Goal: Find contact information: Find contact information

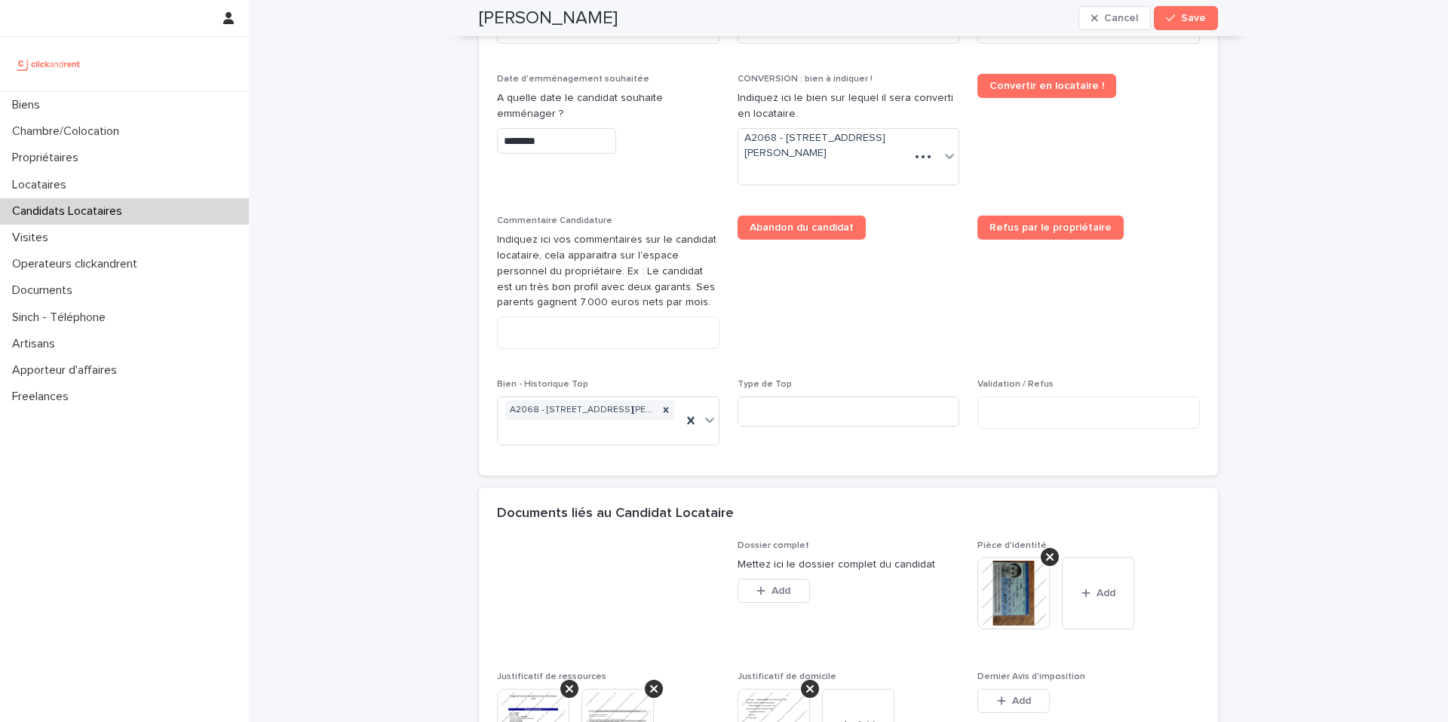
scroll to position [729, 0]
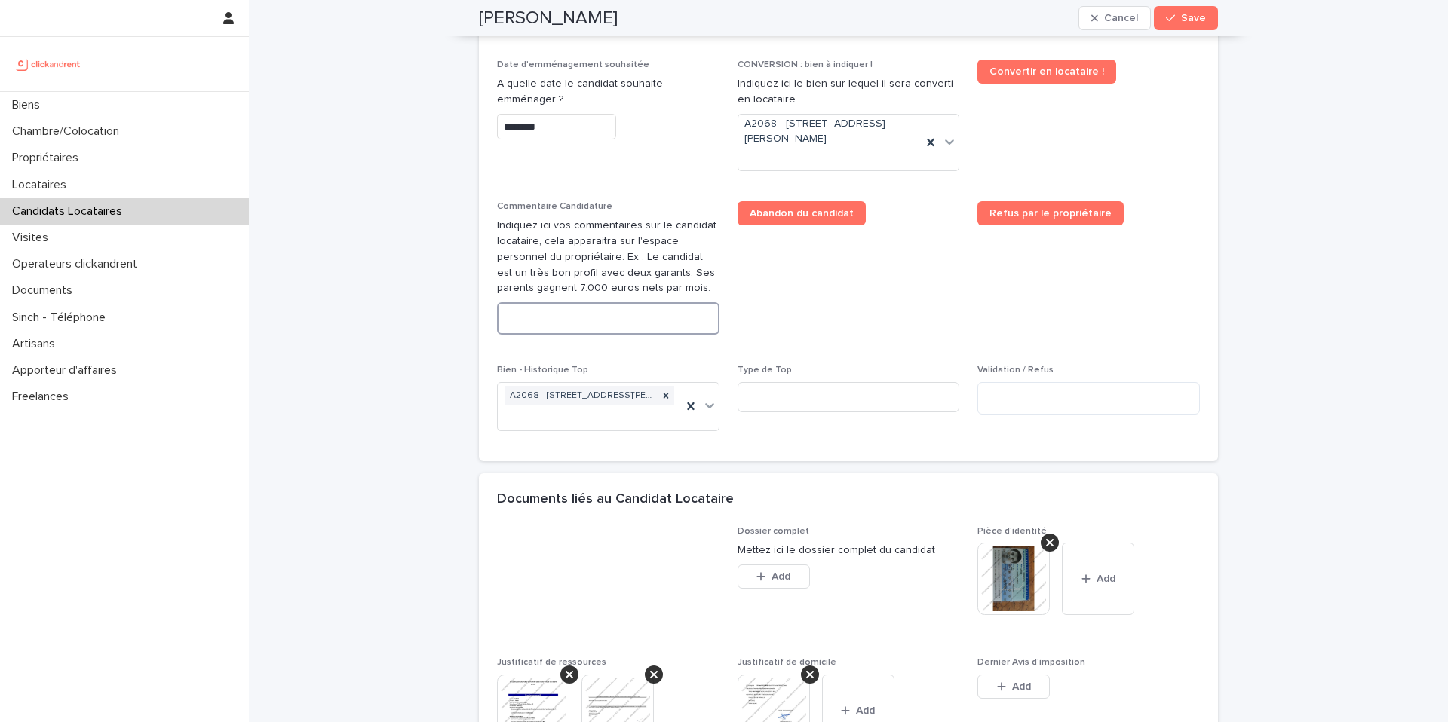
click at [640, 321] on textarea at bounding box center [608, 318] width 222 height 32
paste textarea "**********"
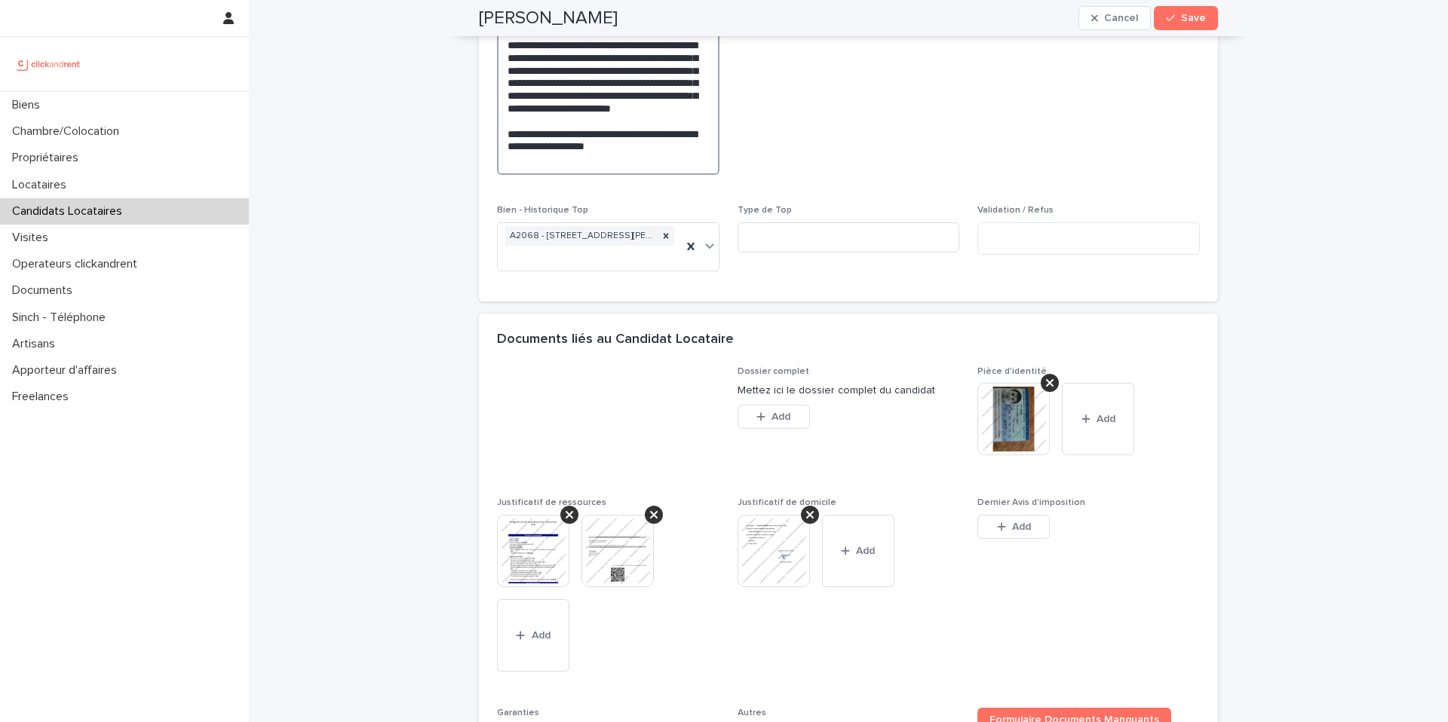
scroll to position [1047, 0]
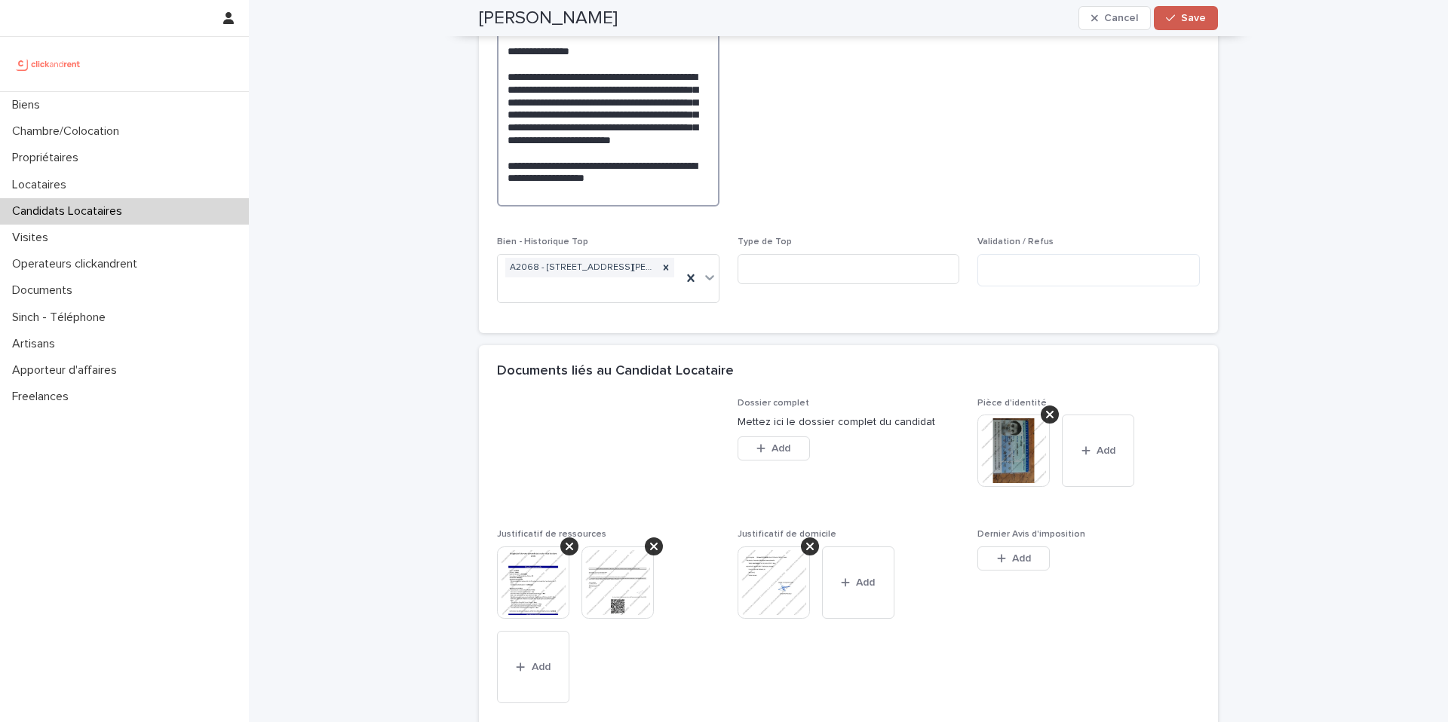
type textarea "**********"
click at [1190, 17] on span "Save" at bounding box center [1193, 18] width 25 height 11
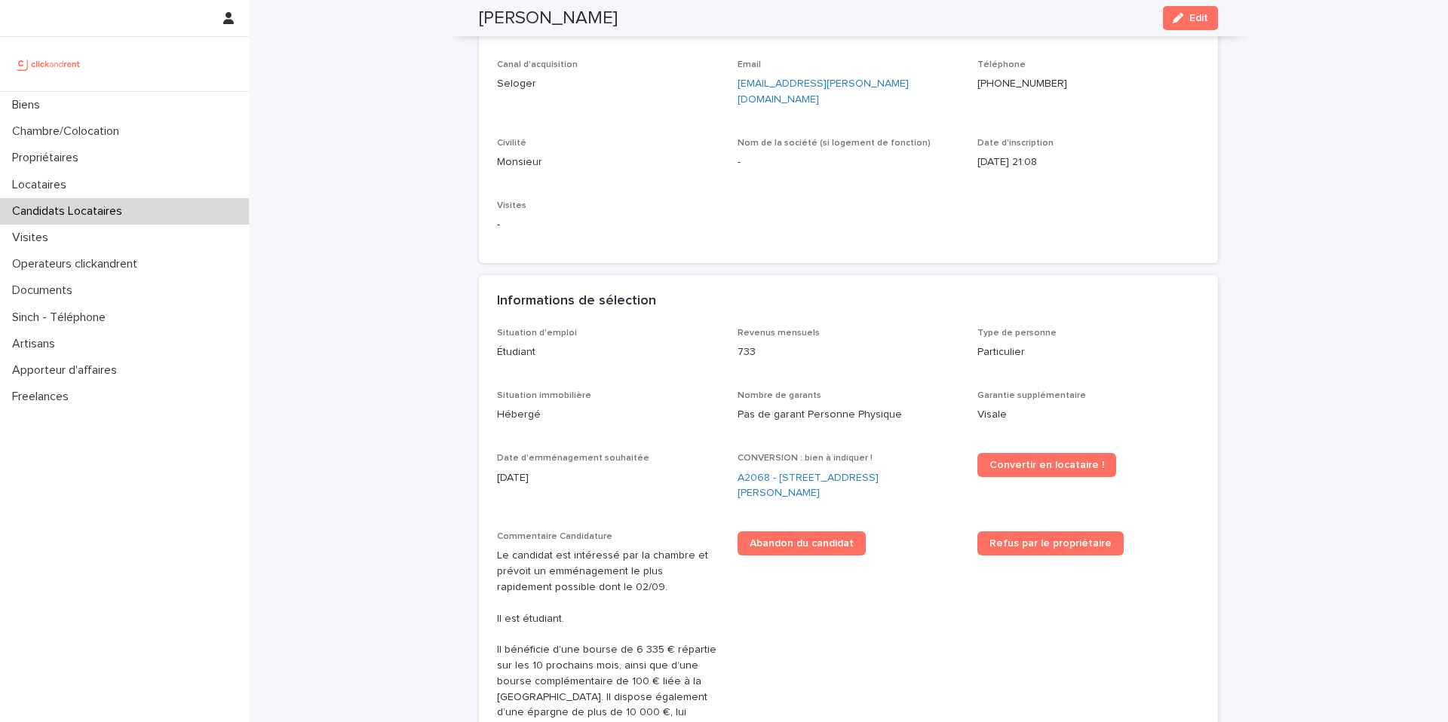
scroll to position [0, 0]
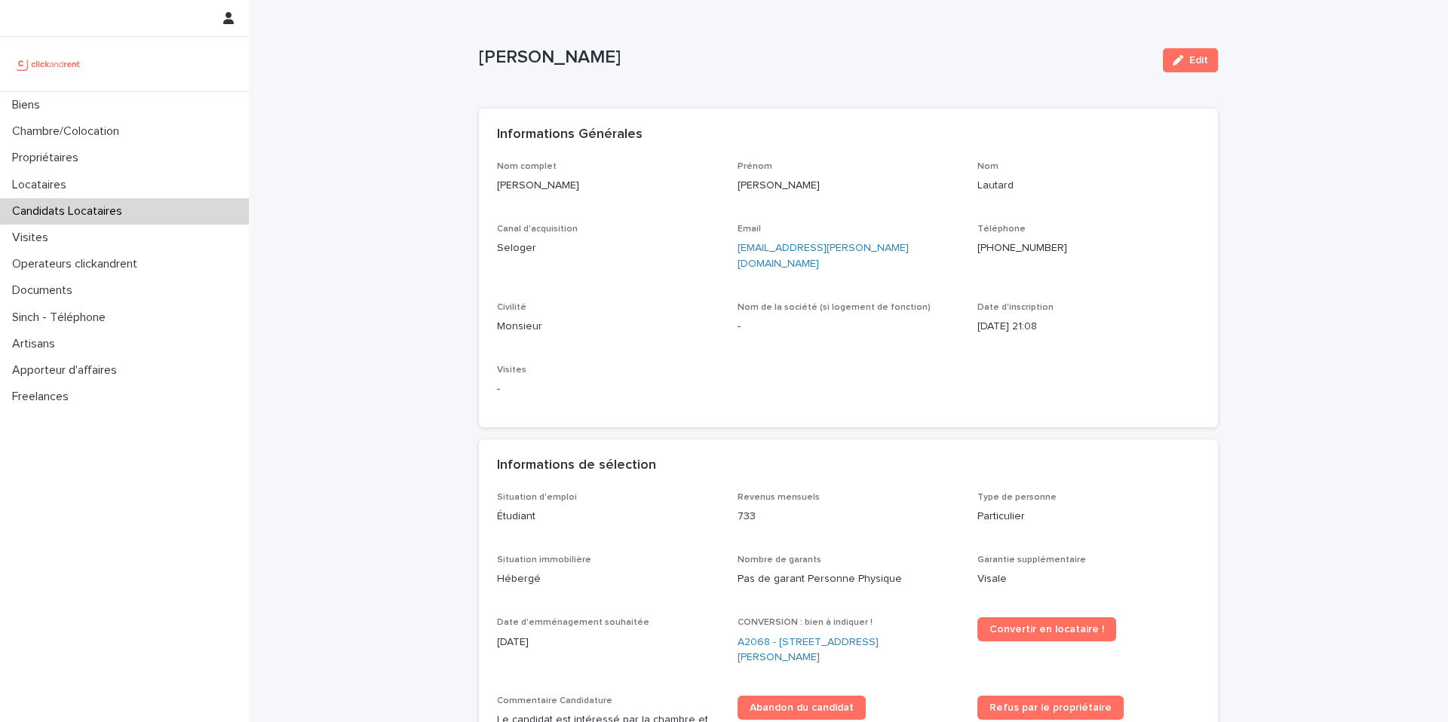
click at [608, 54] on p "[PERSON_NAME]" at bounding box center [815, 58] width 672 height 22
copy div "Victor Vassily Lautard Edit Sorry, there was an error saving your record. Pleas…"
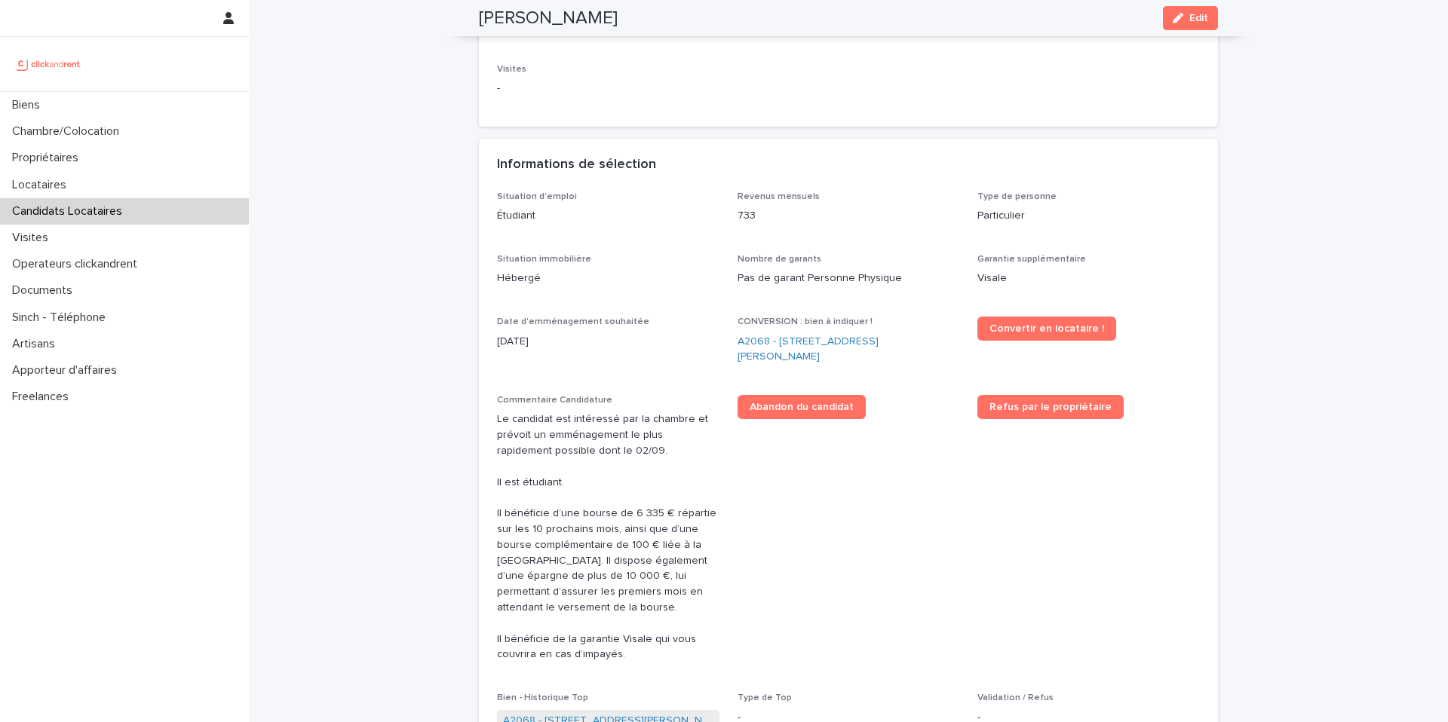
scroll to position [302, 0]
click at [890, 333] on link "A2068 - [STREET_ADDRESS]" at bounding box center [848, 349] width 222 height 32
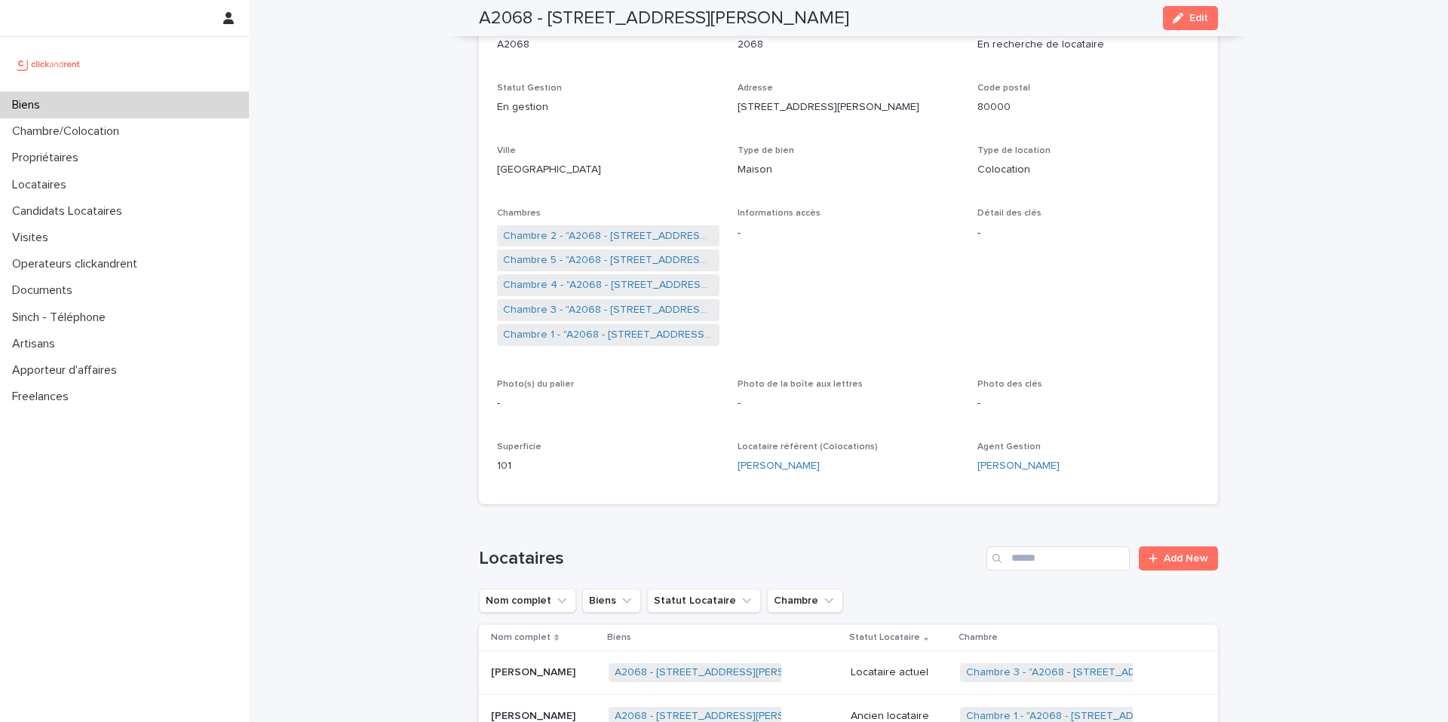
scroll to position [4261, 0]
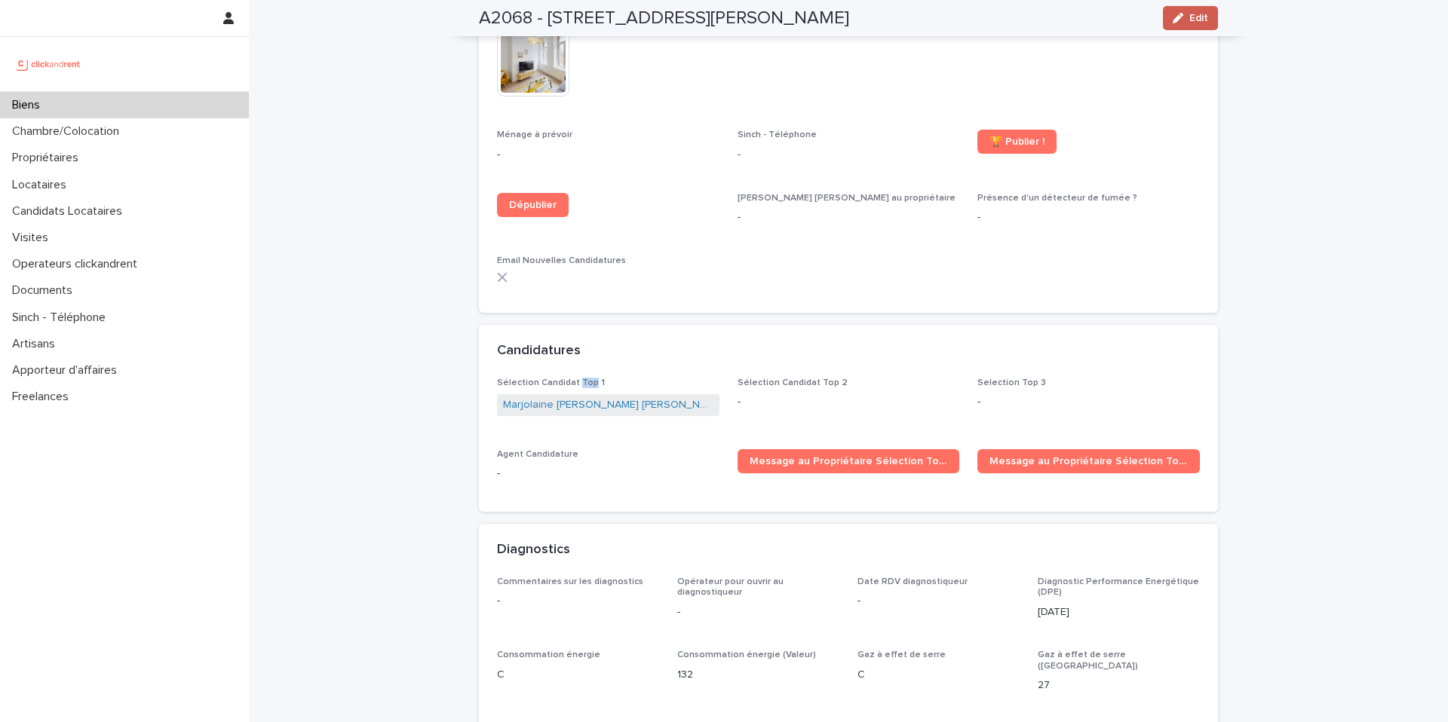
click at [1198, 13] on span "Edit" at bounding box center [1198, 18] width 19 height 11
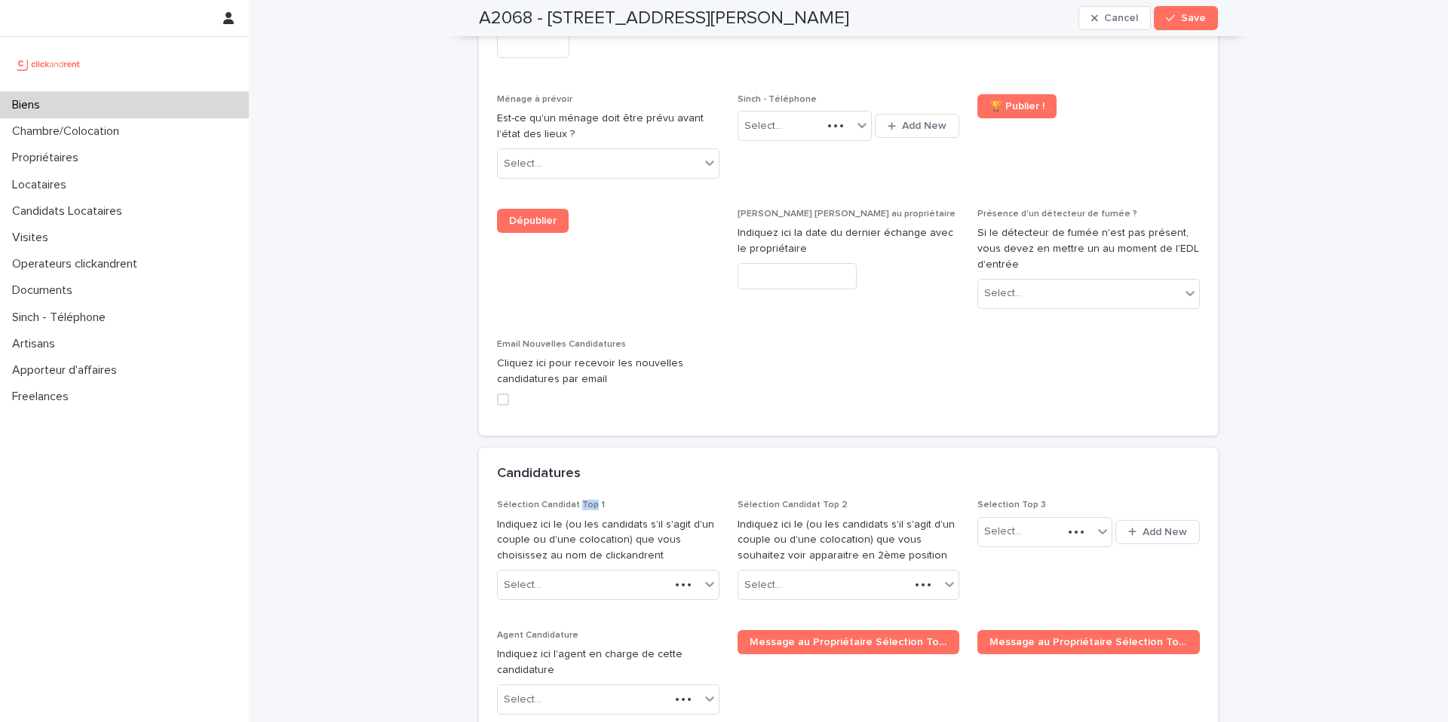
scroll to position [7041, 0]
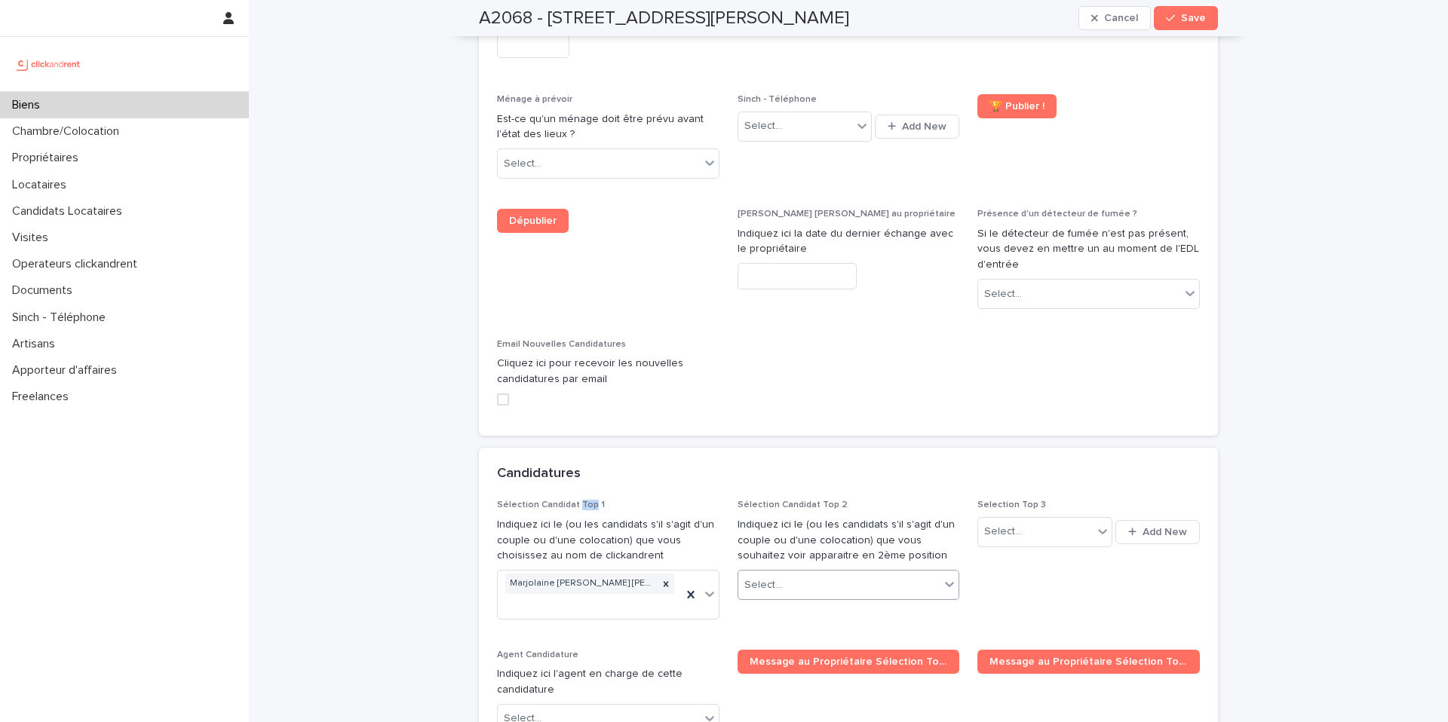
click at [814, 573] on div "Select..." at bounding box center [839, 585] width 202 height 25
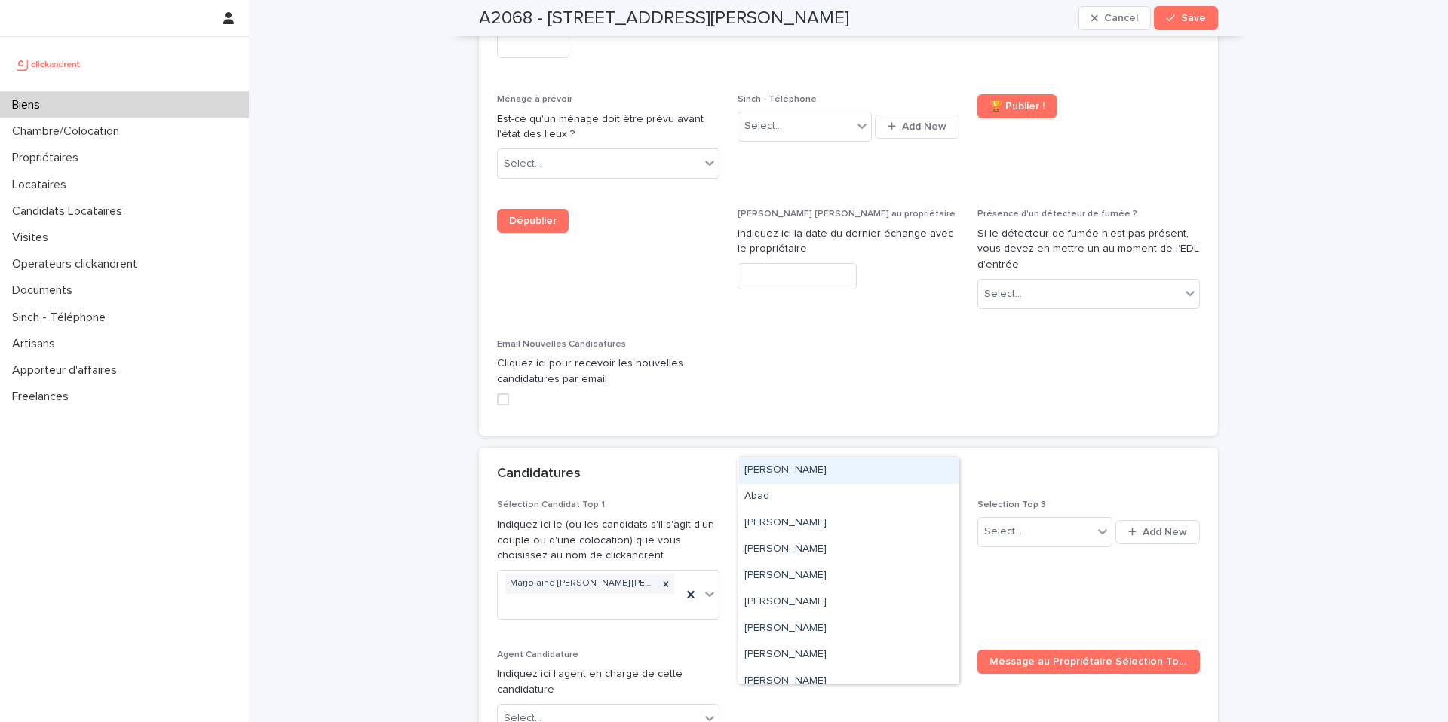
paste input "**********"
type input "**********"
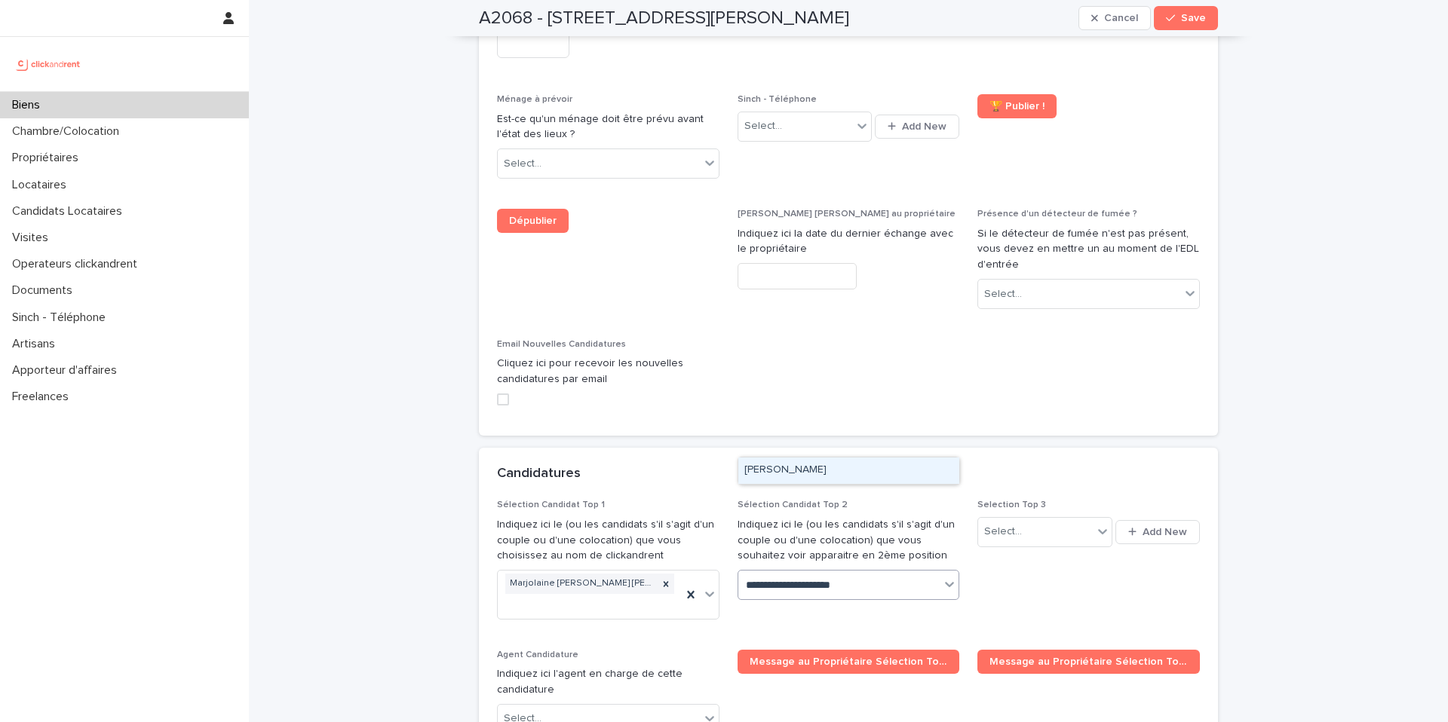
click at [806, 470] on div "[PERSON_NAME]" at bounding box center [848, 471] width 221 height 26
click at [1190, 18] on span "Save" at bounding box center [1193, 18] width 25 height 11
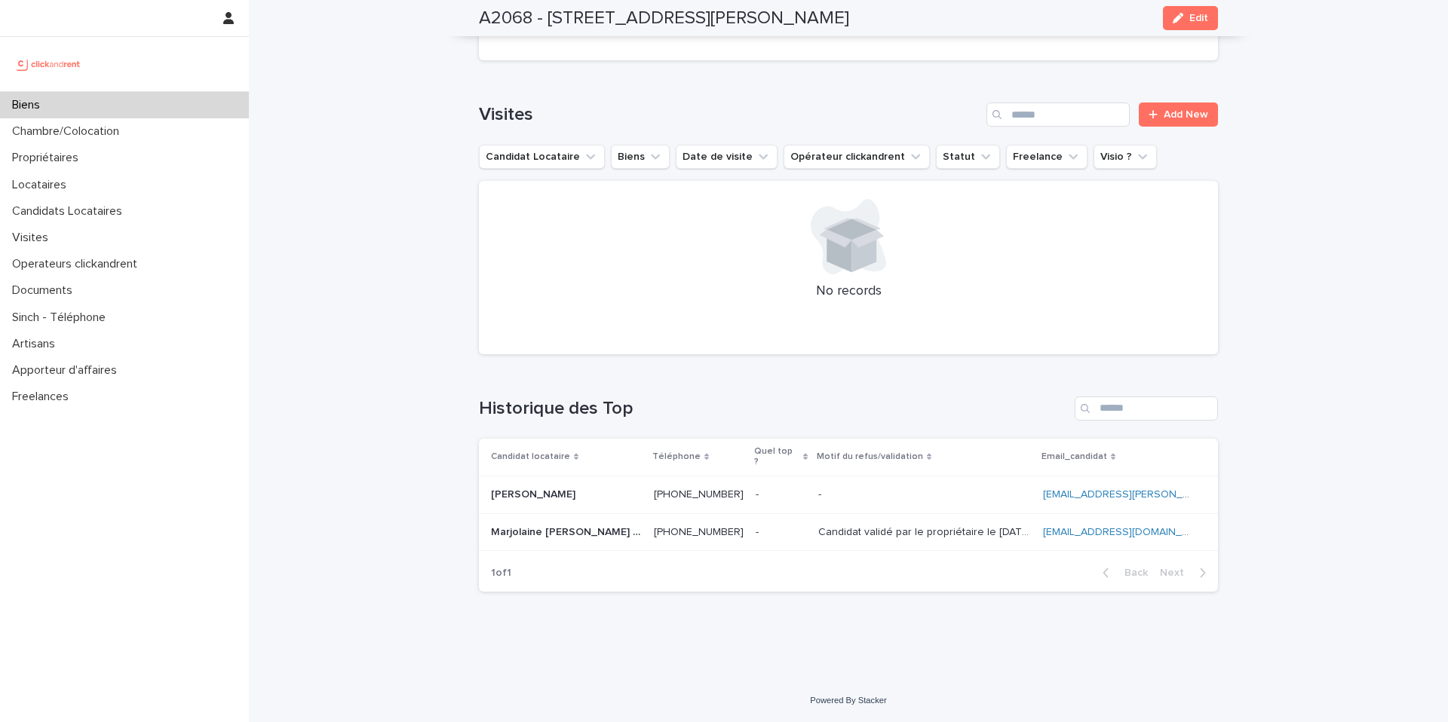
scroll to position [4260, 0]
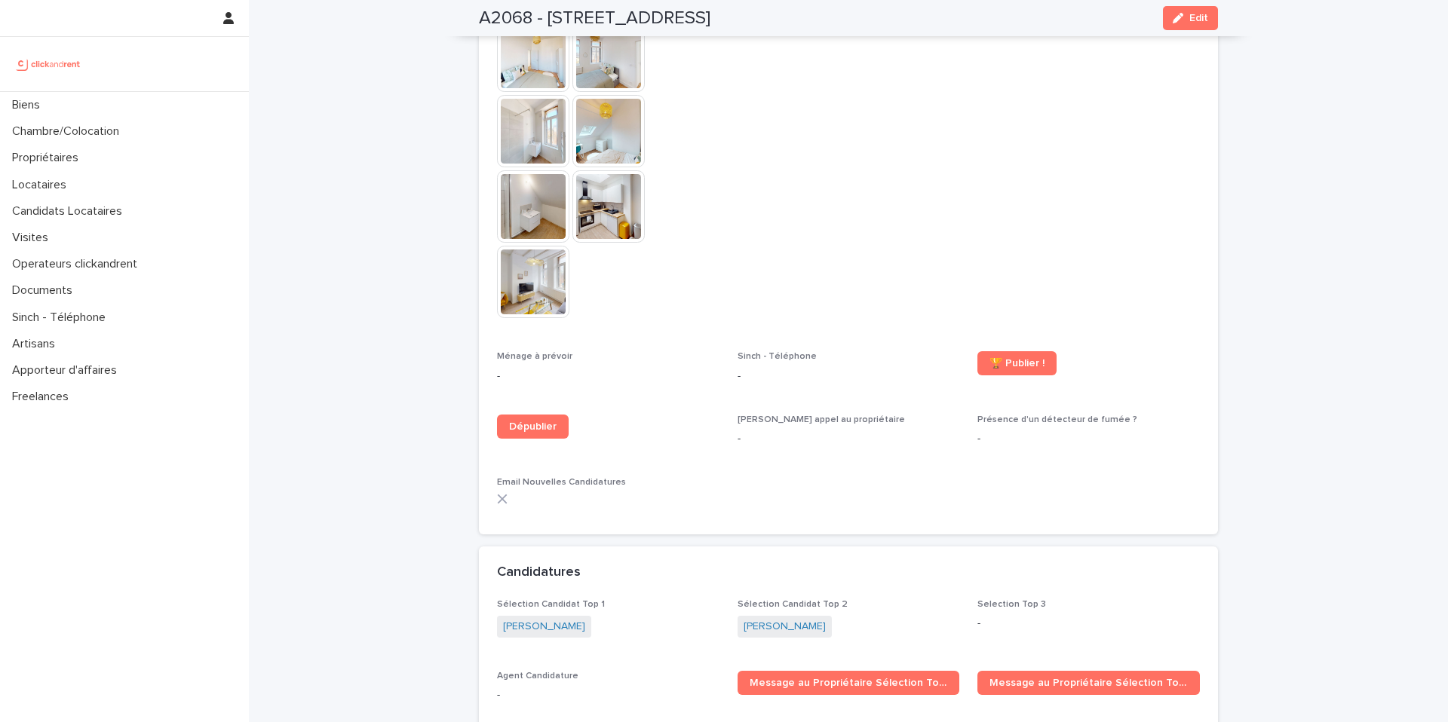
scroll to position [4043, 0]
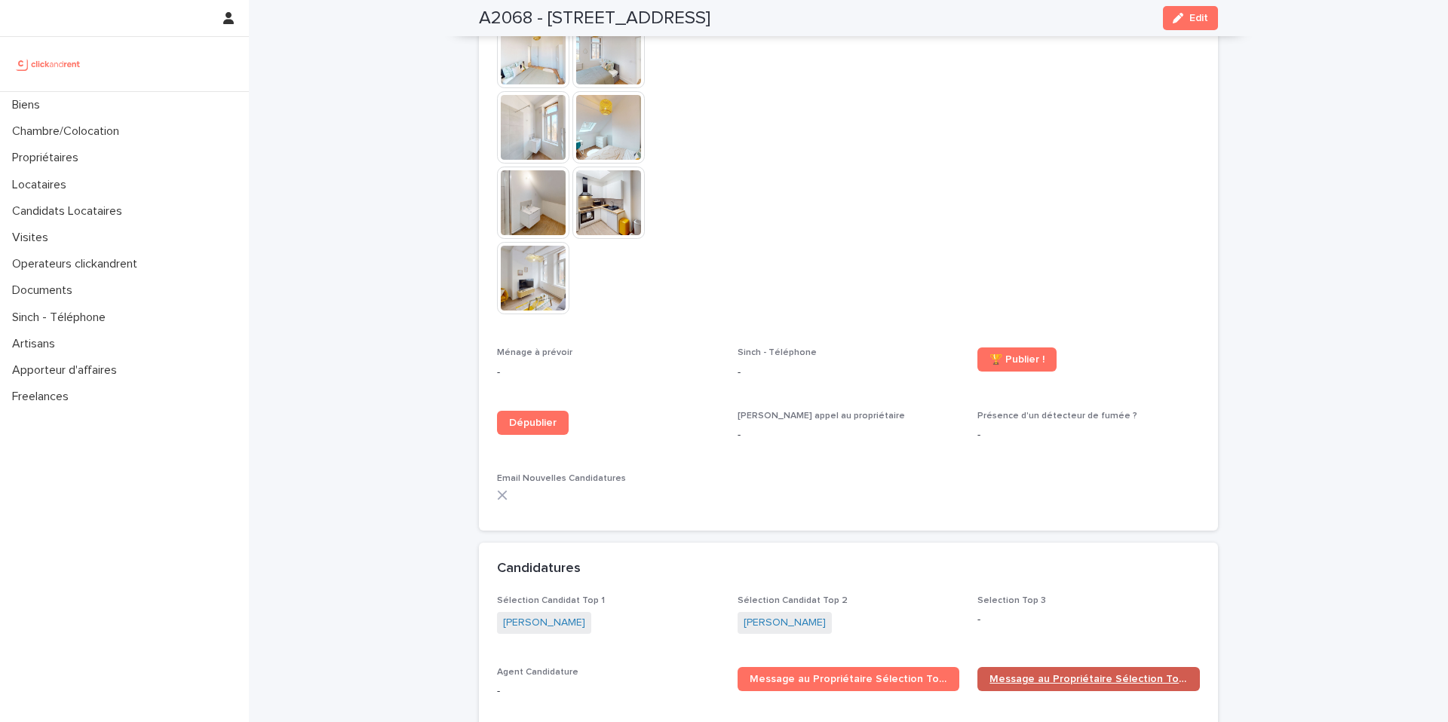
click at [1060, 674] on span "Message au Propriétaire Sélection Top 2" at bounding box center [1088, 679] width 198 height 11
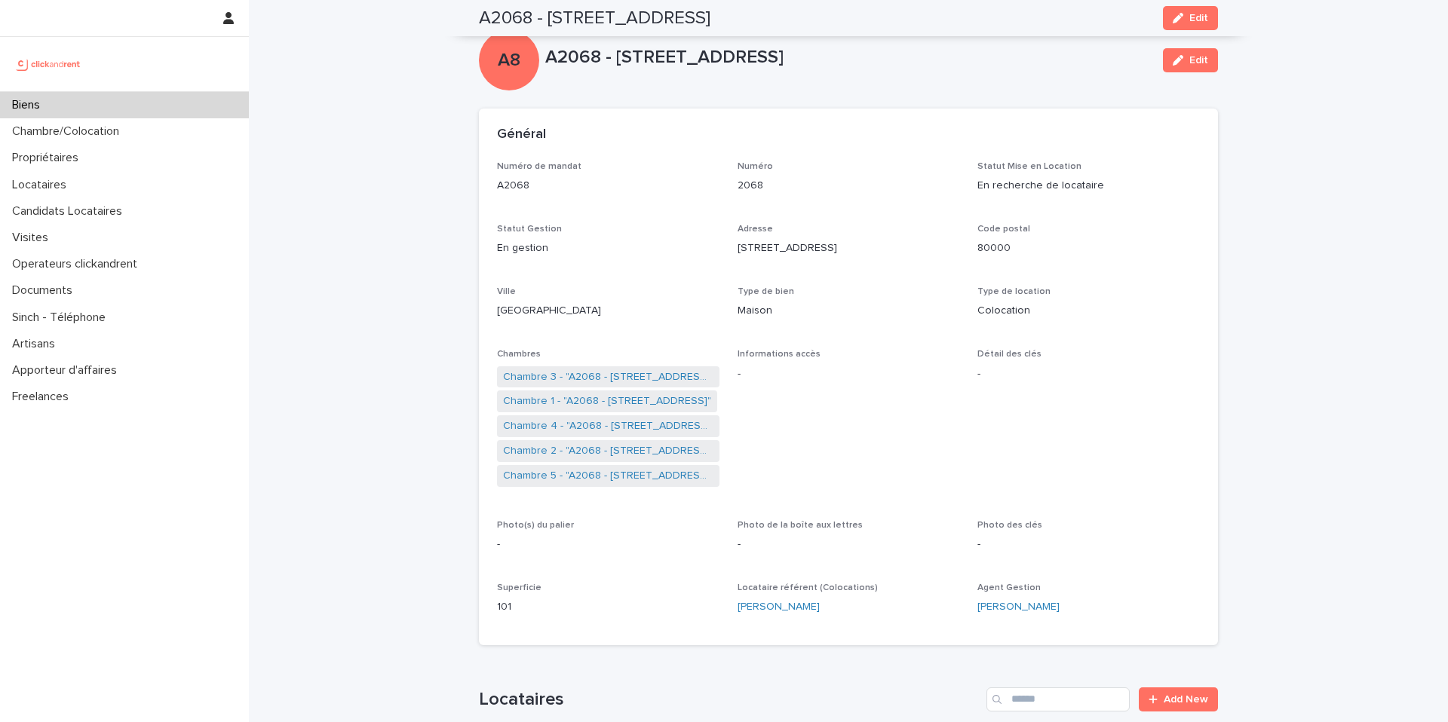
scroll to position [244, 0]
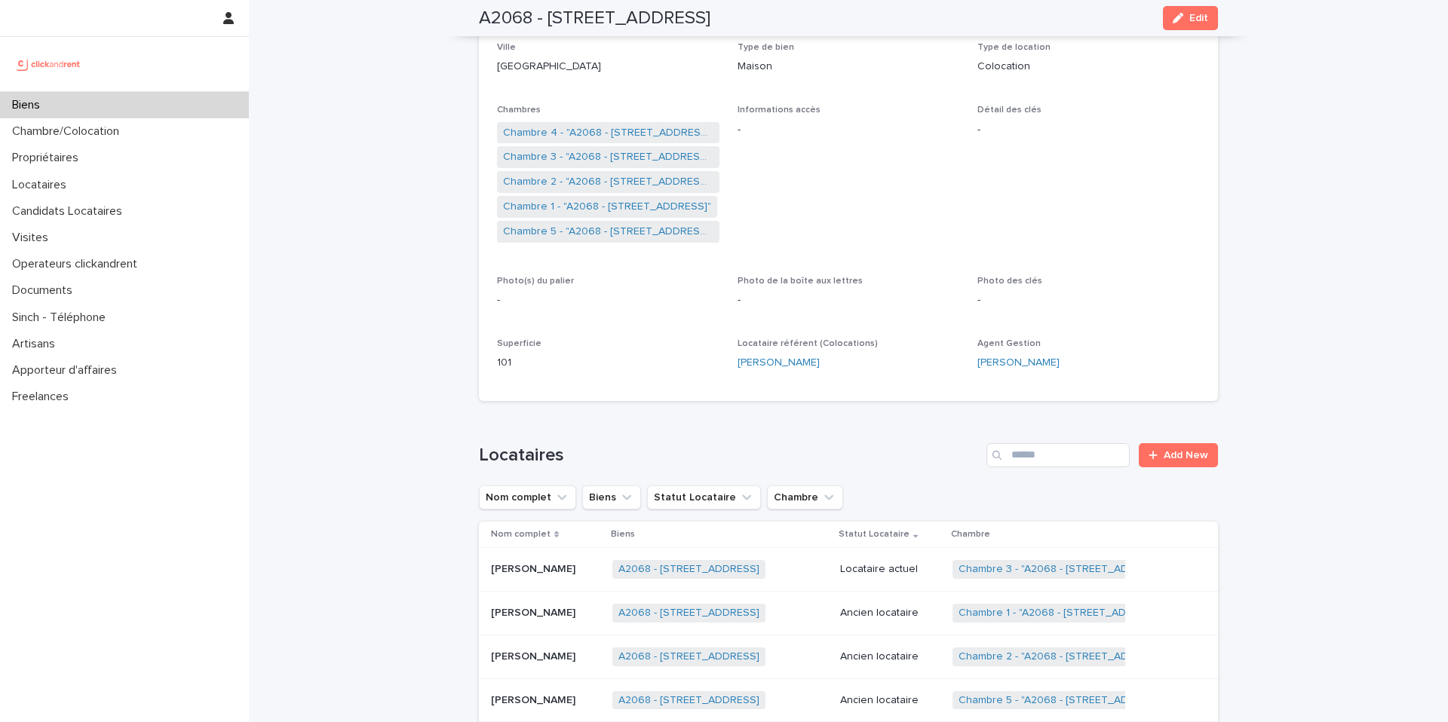
click at [213, 103] on div "Biens" at bounding box center [124, 105] width 249 height 26
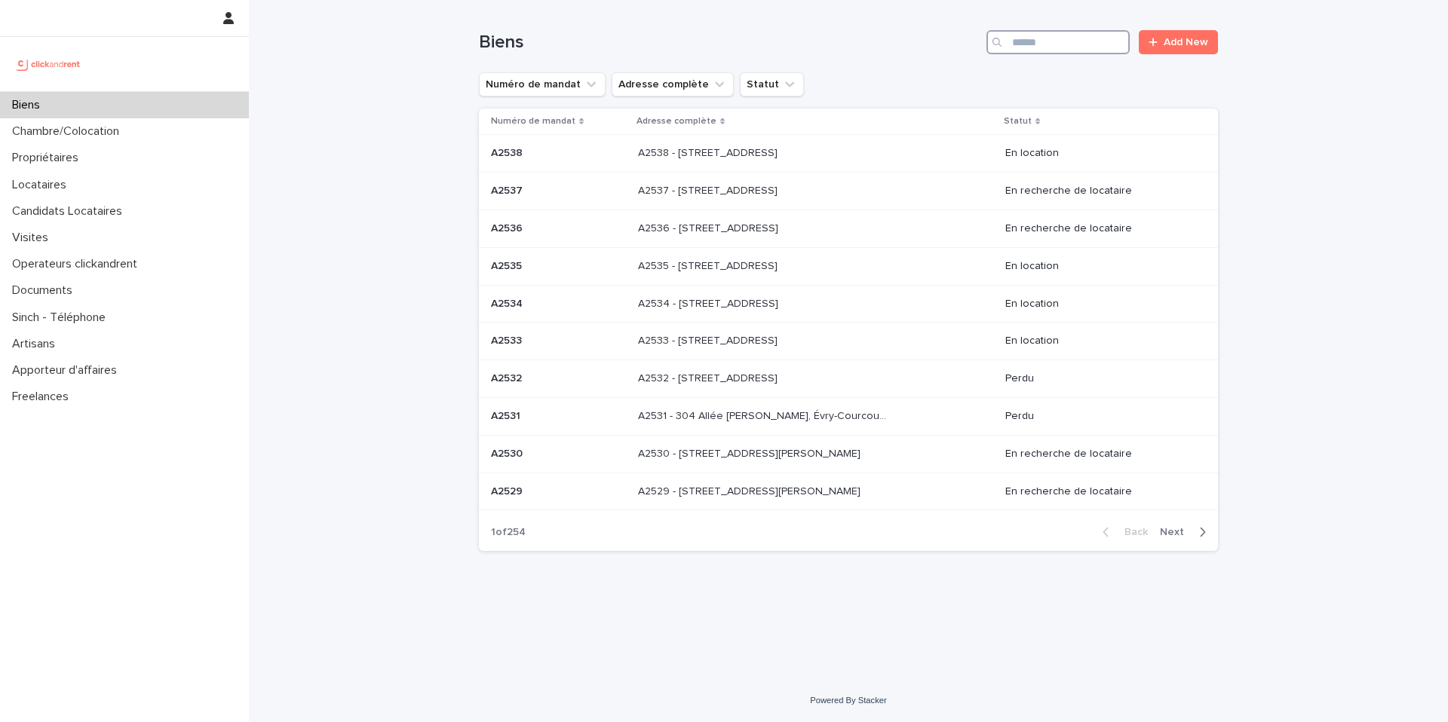
click at [1044, 46] on input "Search" at bounding box center [1057, 42] width 143 height 24
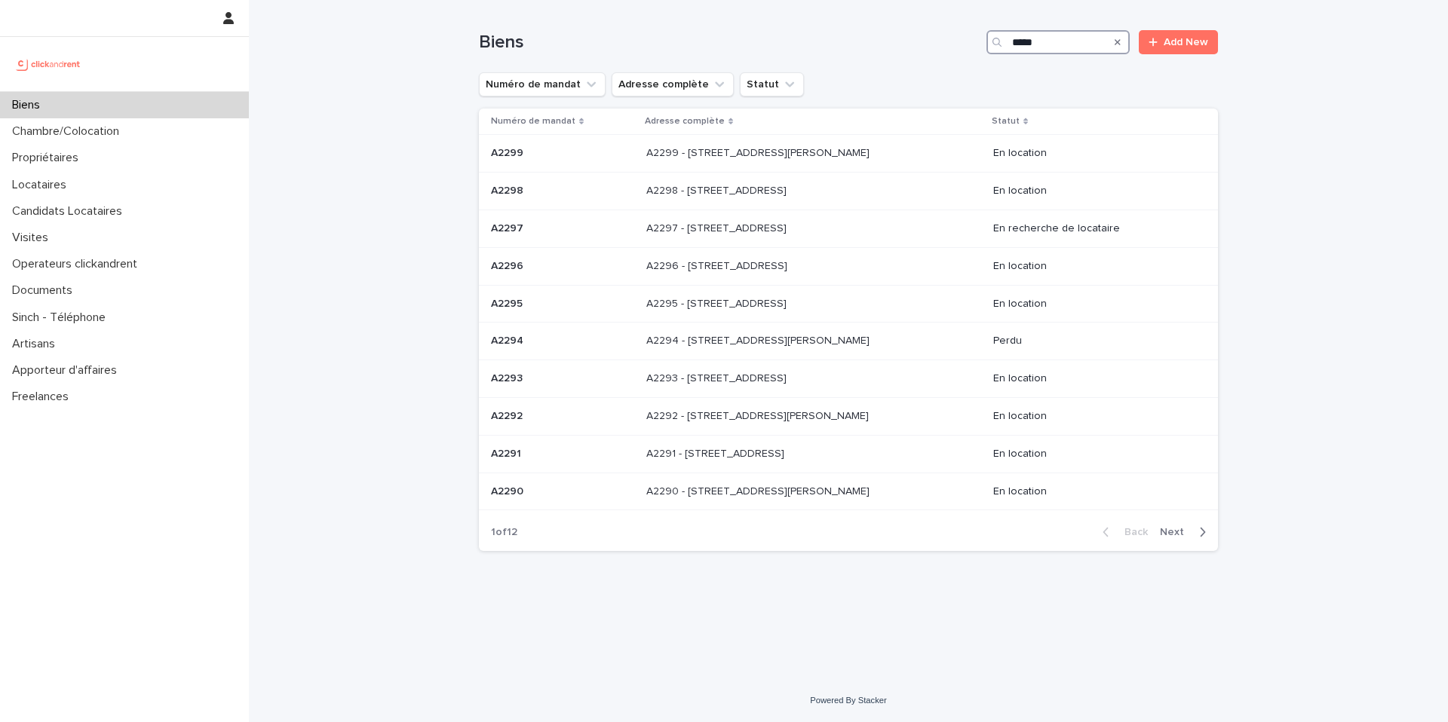
type input "*****"
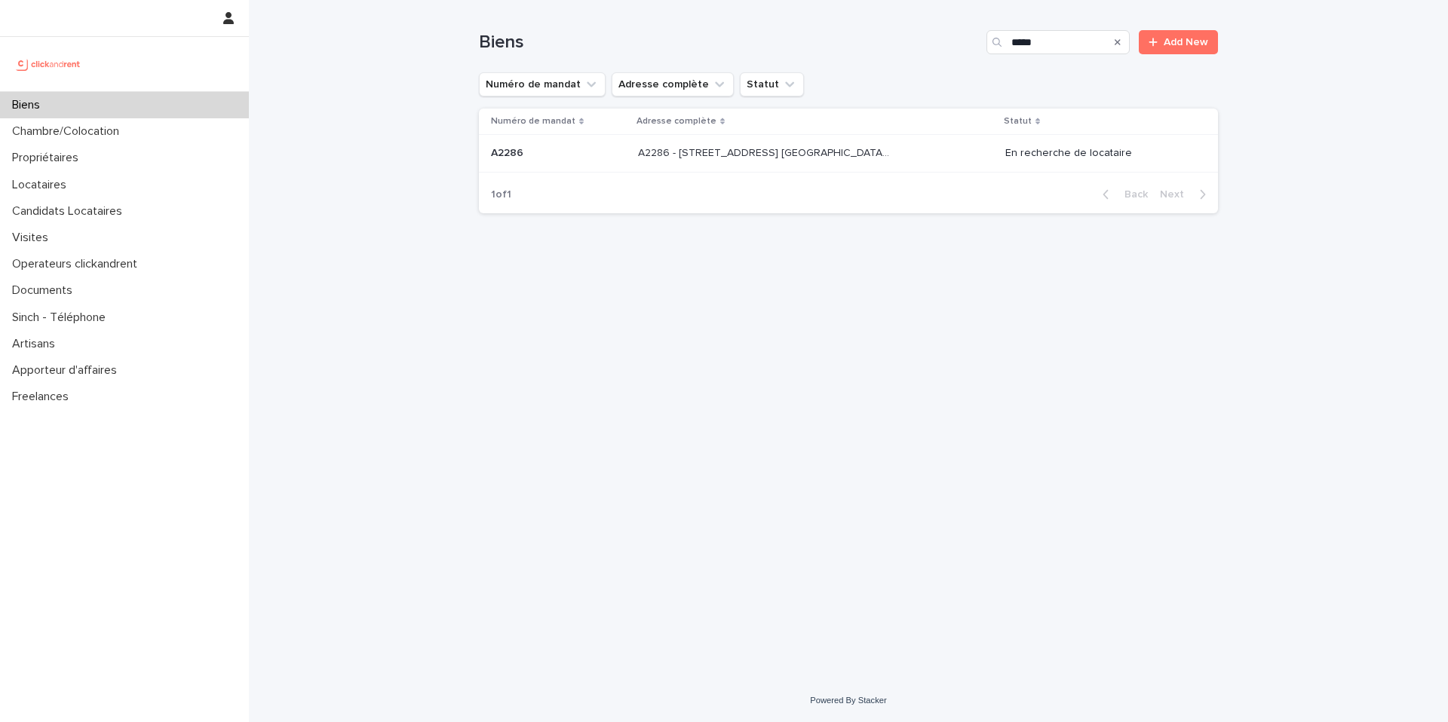
click at [803, 150] on p "A2286 - [STREET_ADDRESS] [GEOGRAPHIC_DATA], [GEOGRAPHIC_DATA] 93600" at bounding box center [765, 152] width 254 height 16
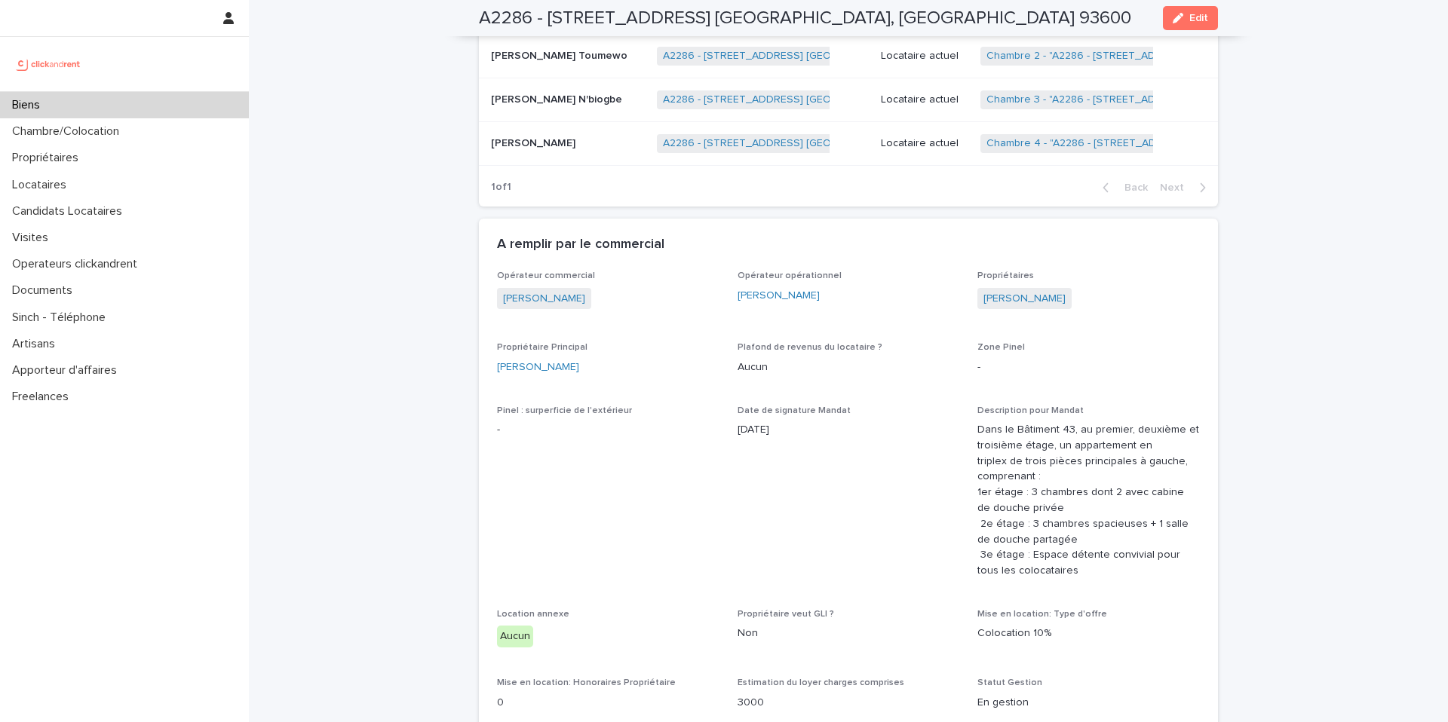
scroll to position [1236, 0]
click at [1028, 294] on link "[PERSON_NAME]" at bounding box center [1024, 298] width 82 height 16
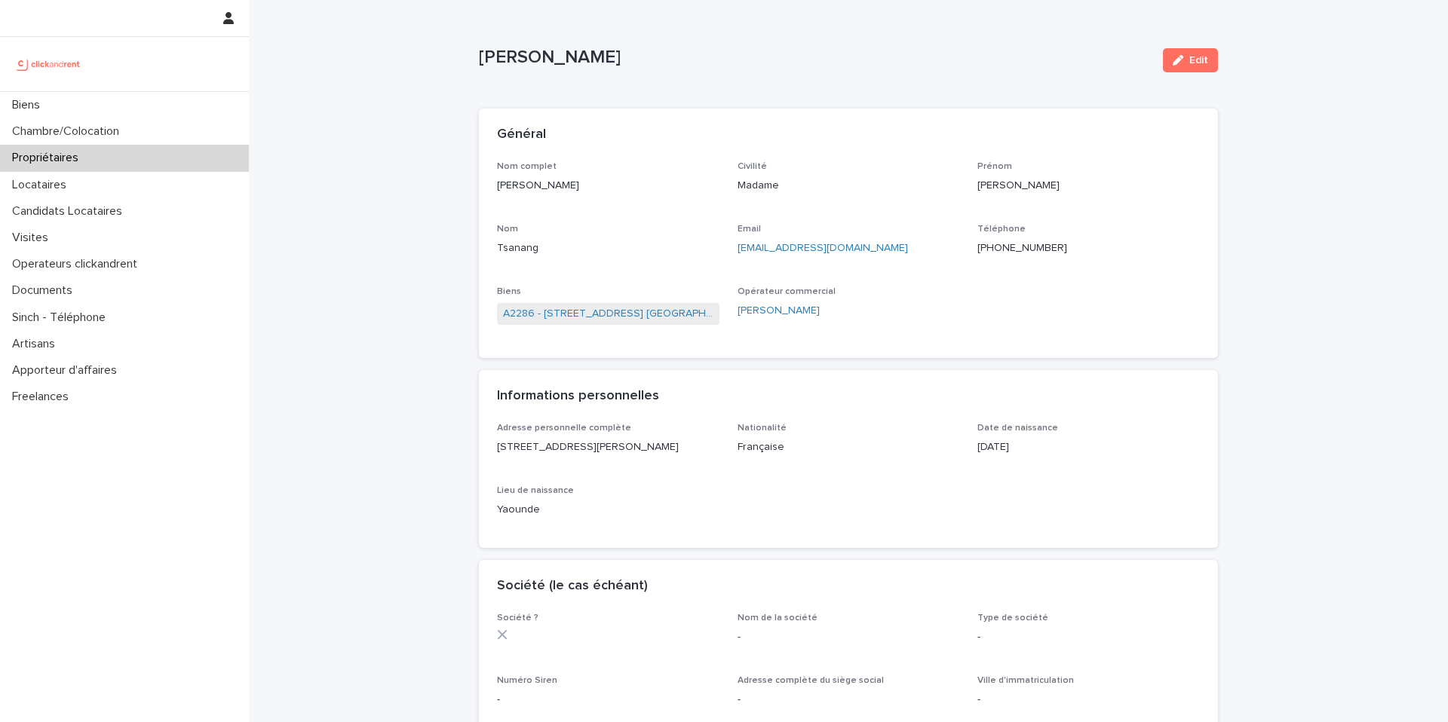
click at [977, 246] on ringoverc2c-logo-84e06f14122c at bounding box center [977, 248] width 0 height 11
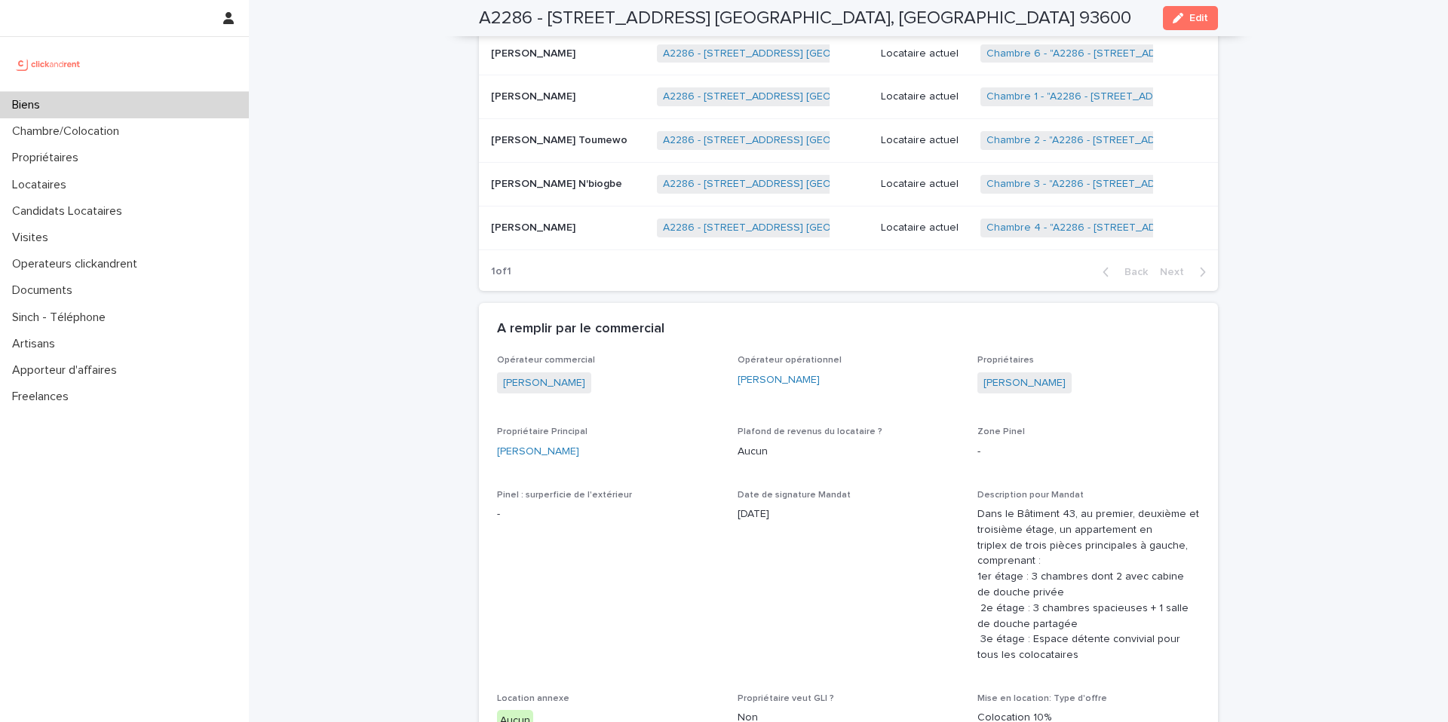
scroll to position [4357, 0]
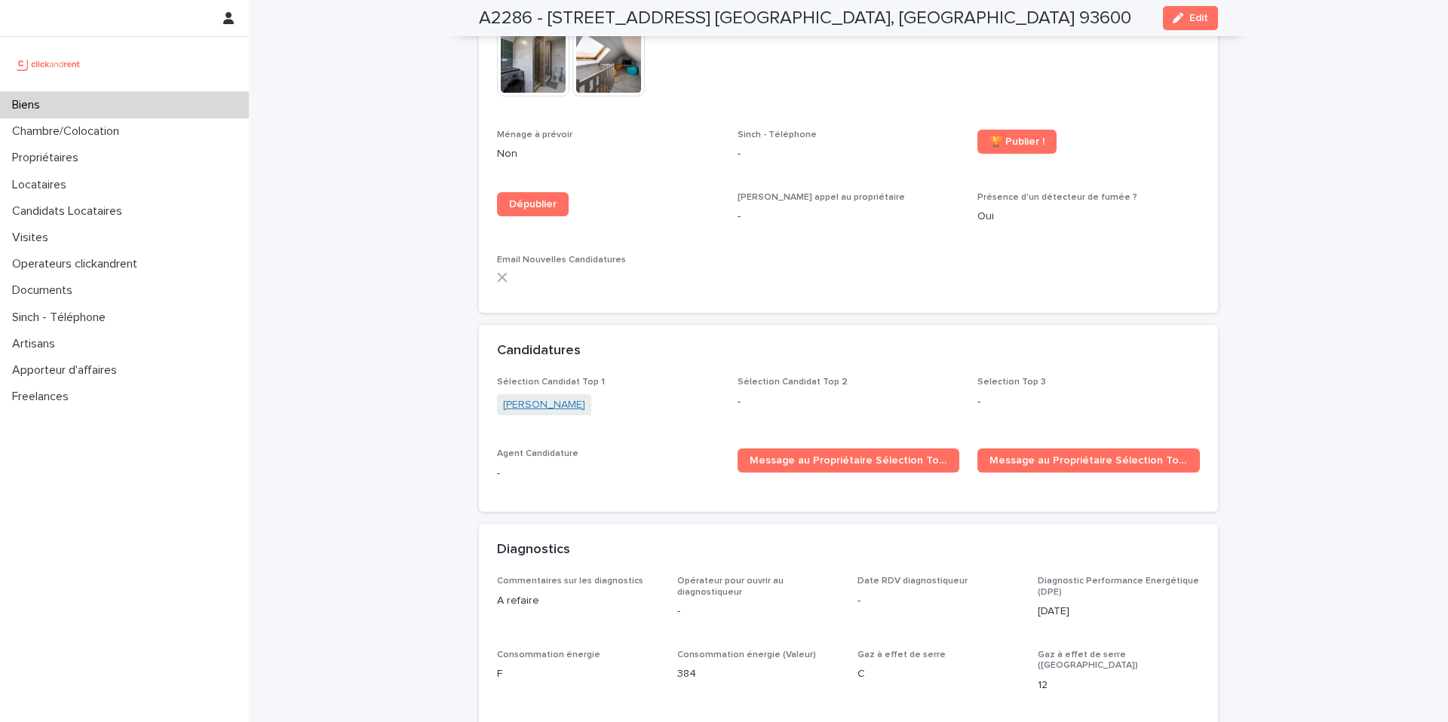
click at [565, 397] on link "[PERSON_NAME]" at bounding box center [544, 405] width 82 height 16
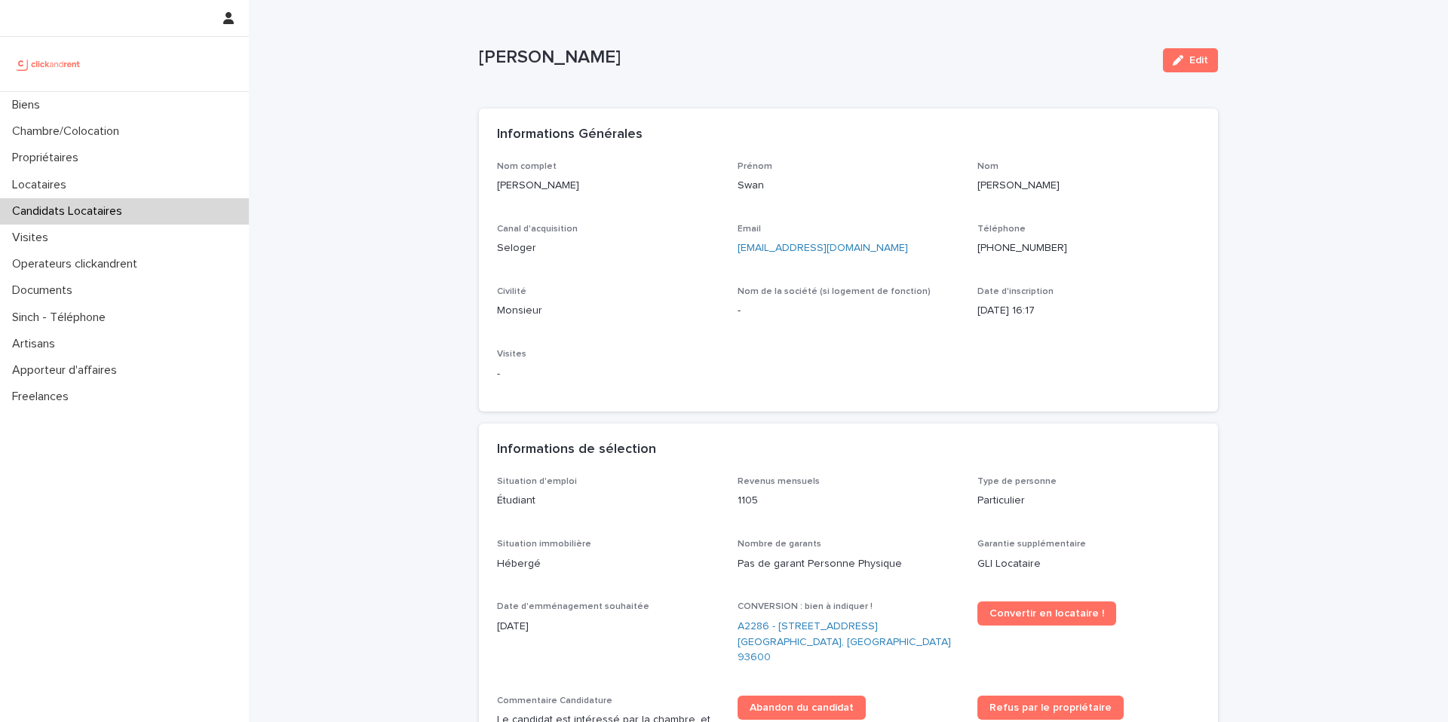
click at [977, 250] on ringoverc2c-logo-84e06f14122c at bounding box center [977, 248] width 0 height 11
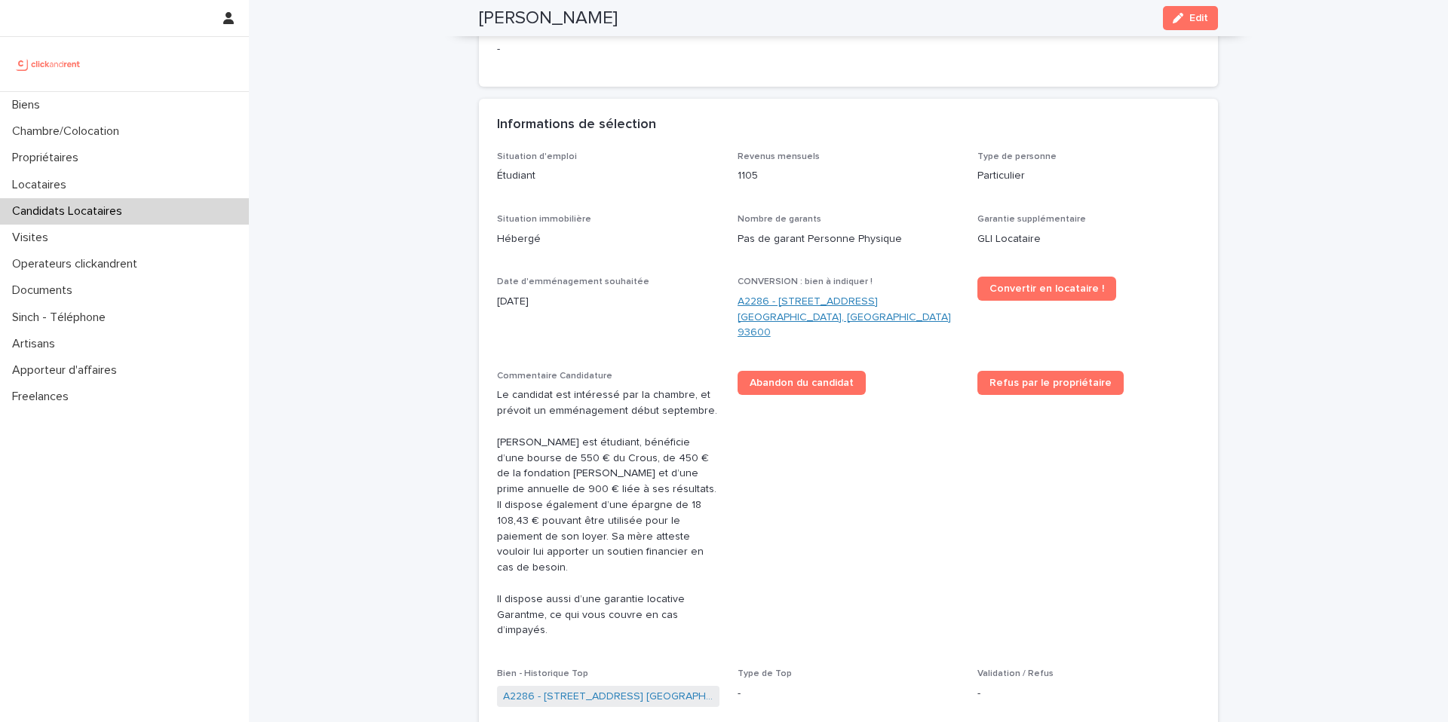
scroll to position [305, 0]
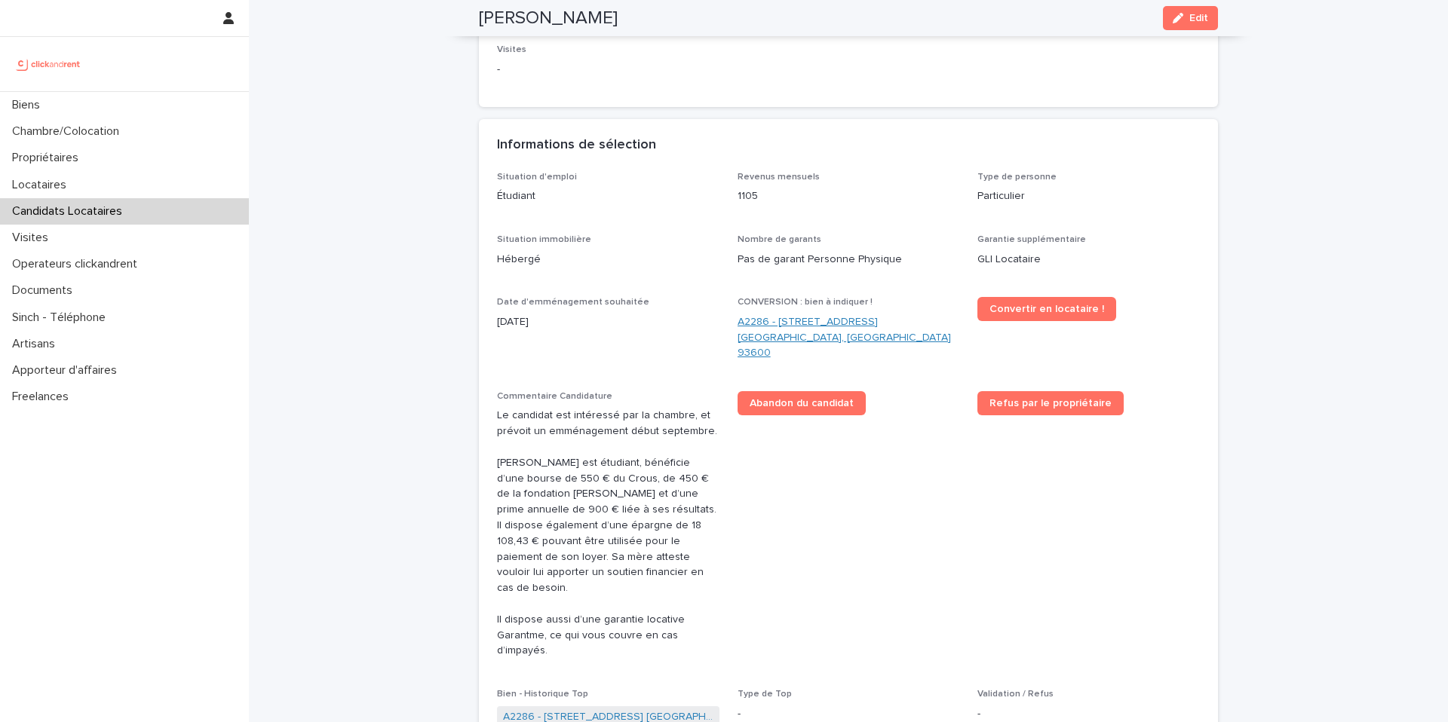
click at [803, 329] on link "A2286 - [STREET_ADDRESS] [GEOGRAPHIC_DATA], [GEOGRAPHIC_DATA] 93600" at bounding box center [848, 337] width 222 height 47
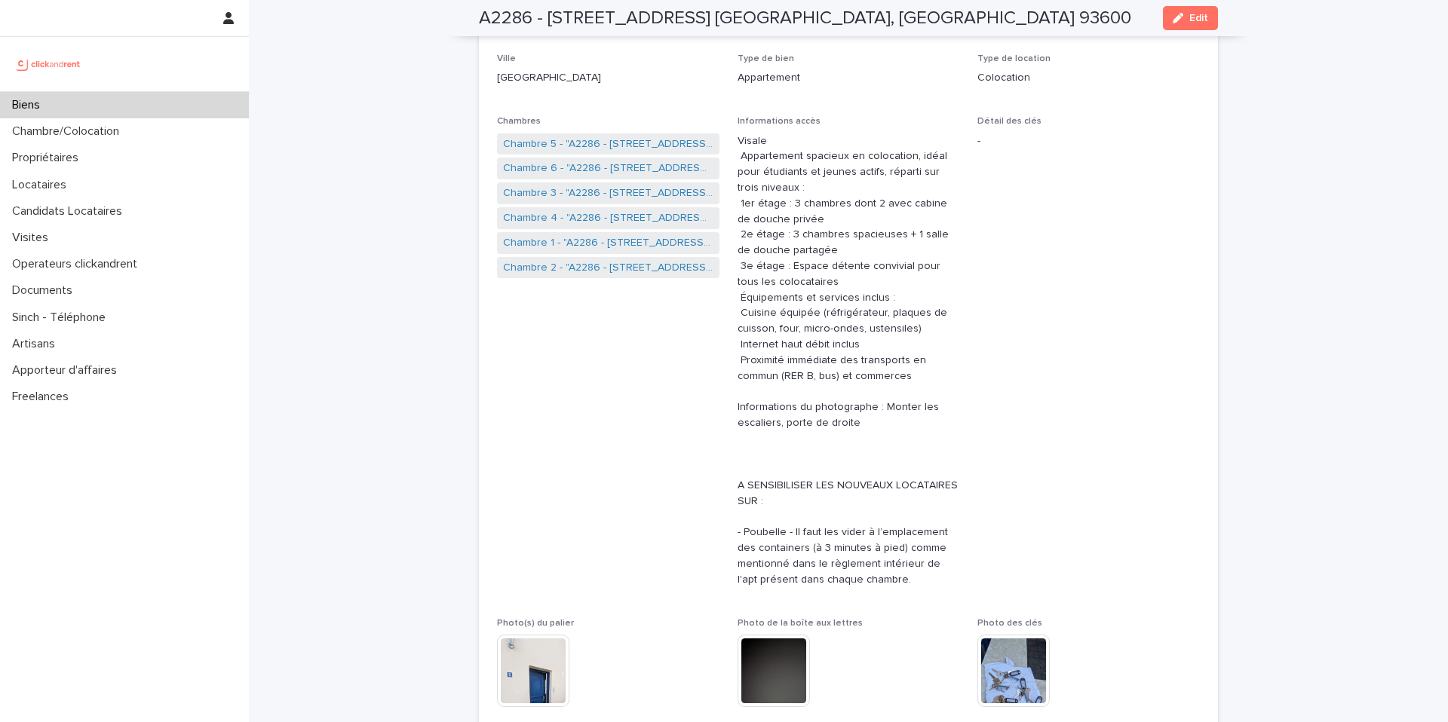
scroll to position [223, 0]
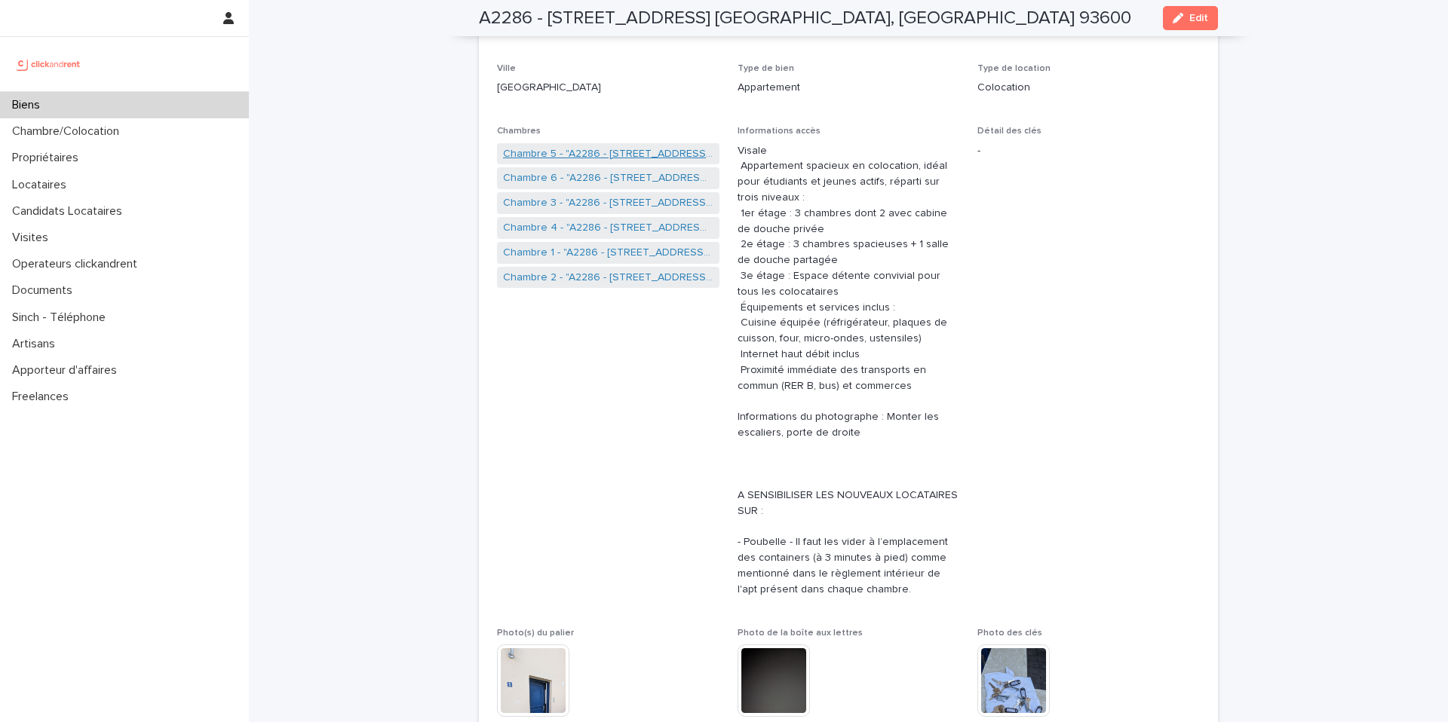
click at [596, 157] on link "Chambre 5 - "A2286 - [STREET_ADDRESS] [GEOGRAPHIC_DATA], [GEOGRAPHIC_DATA] 9360…" at bounding box center [608, 154] width 210 height 16
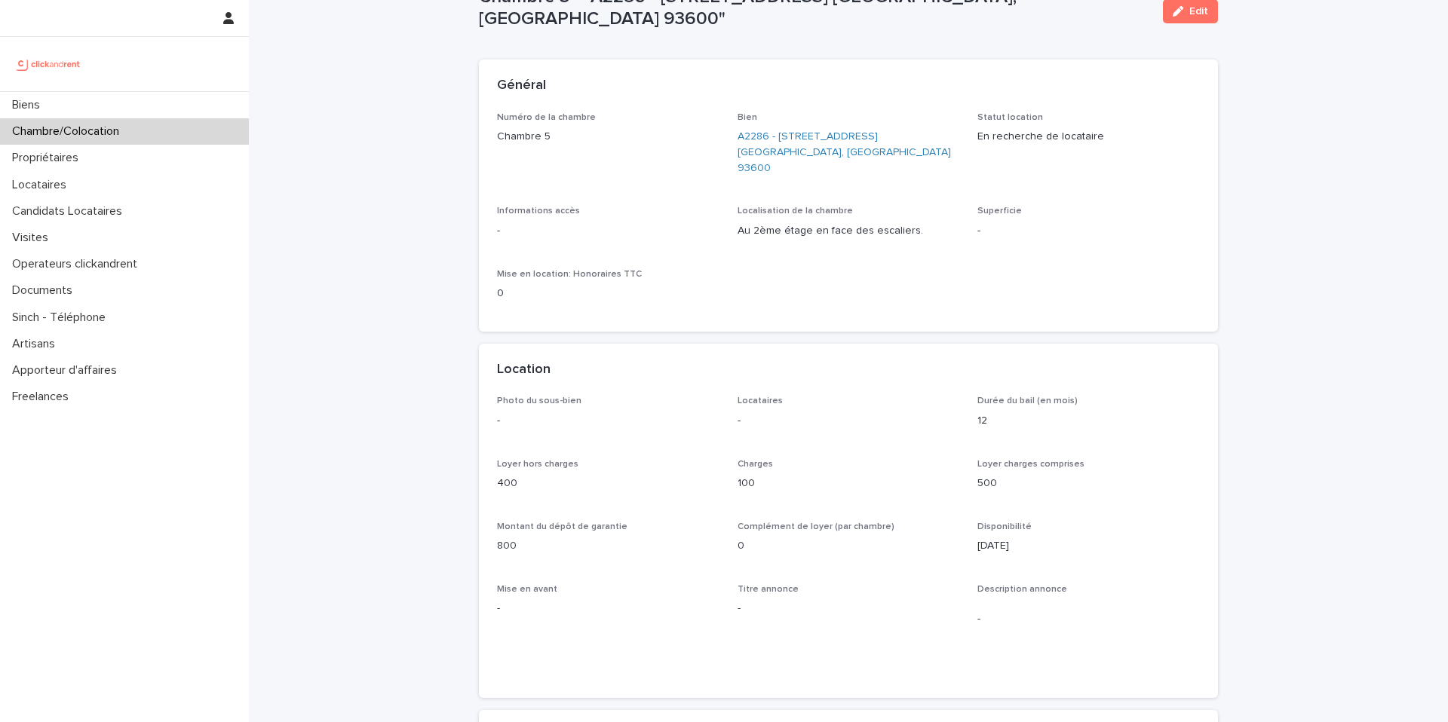
scroll to position [51, 0]
click at [831, 144] on link "A2286 - [STREET_ADDRESS] [GEOGRAPHIC_DATA], [GEOGRAPHIC_DATA] 93600" at bounding box center [848, 150] width 222 height 47
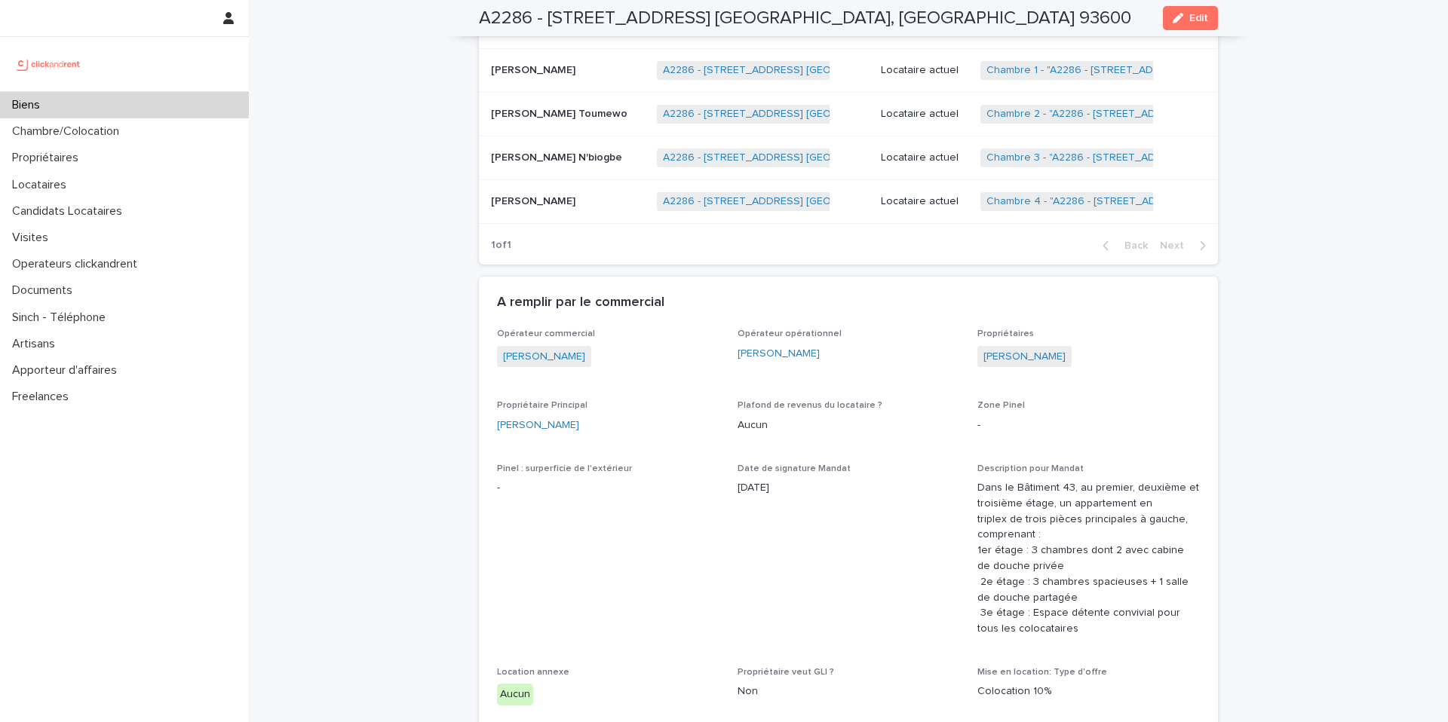
scroll to position [1197, 0]
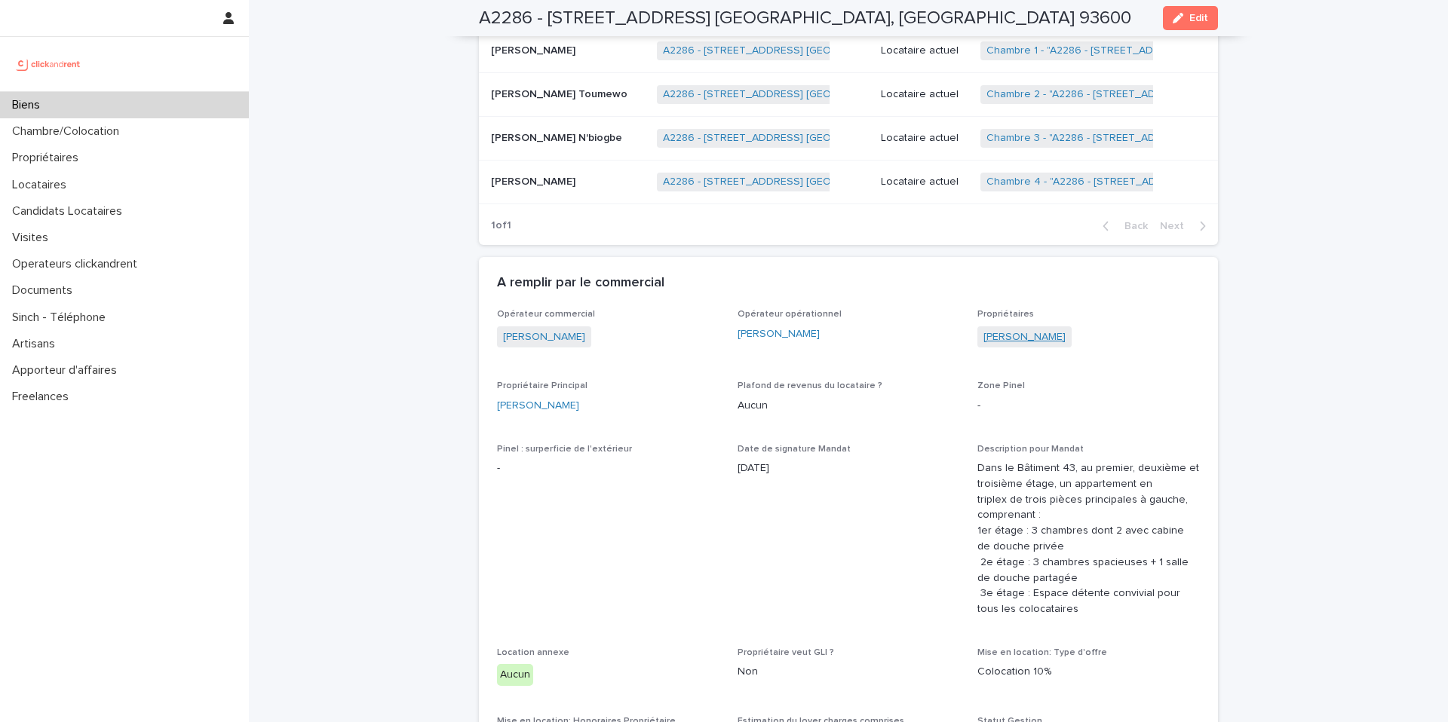
click at [1026, 335] on link "[PERSON_NAME]" at bounding box center [1024, 337] width 82 height 16
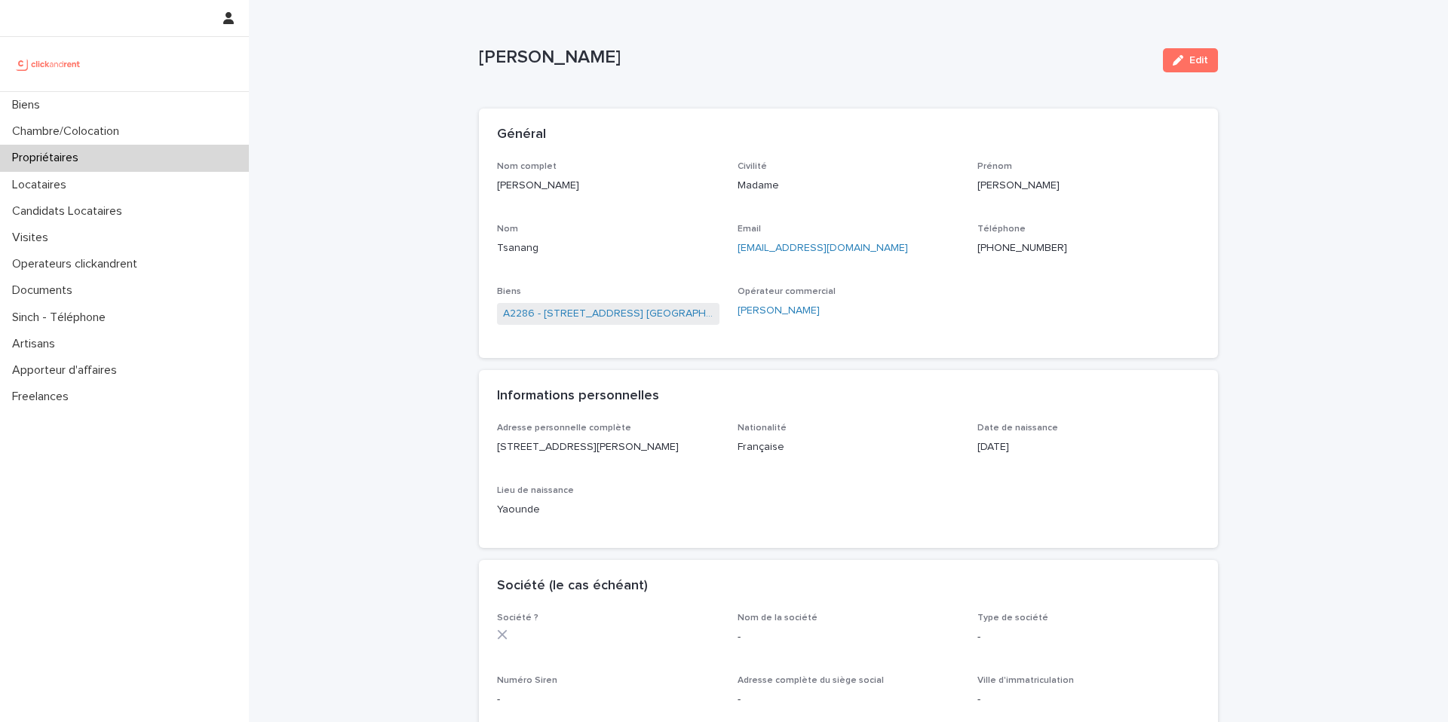
click at [977, 246] on ringoverc2c-logo-84e06f14122c at bounding box center [977, 248] width 0 height 11
